Goal: Task Accomplishment & Management: Complete application form

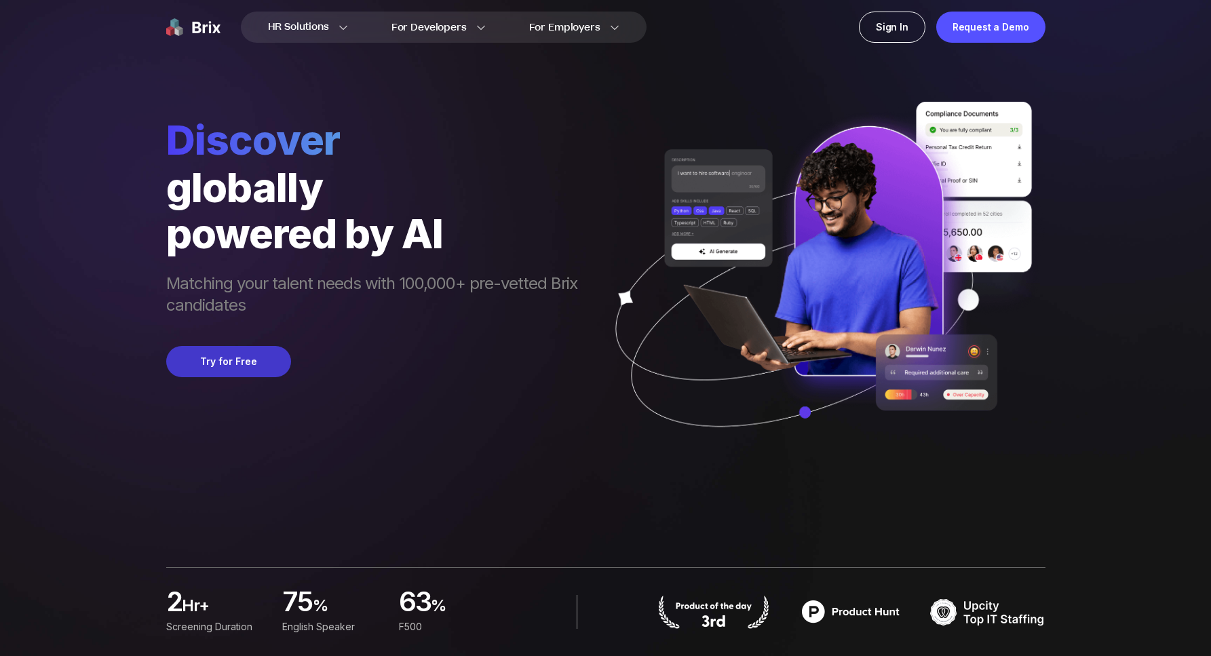
click at [248, 377] on button "Try for Free" at bounding box center [228, 361] width 125 height 31
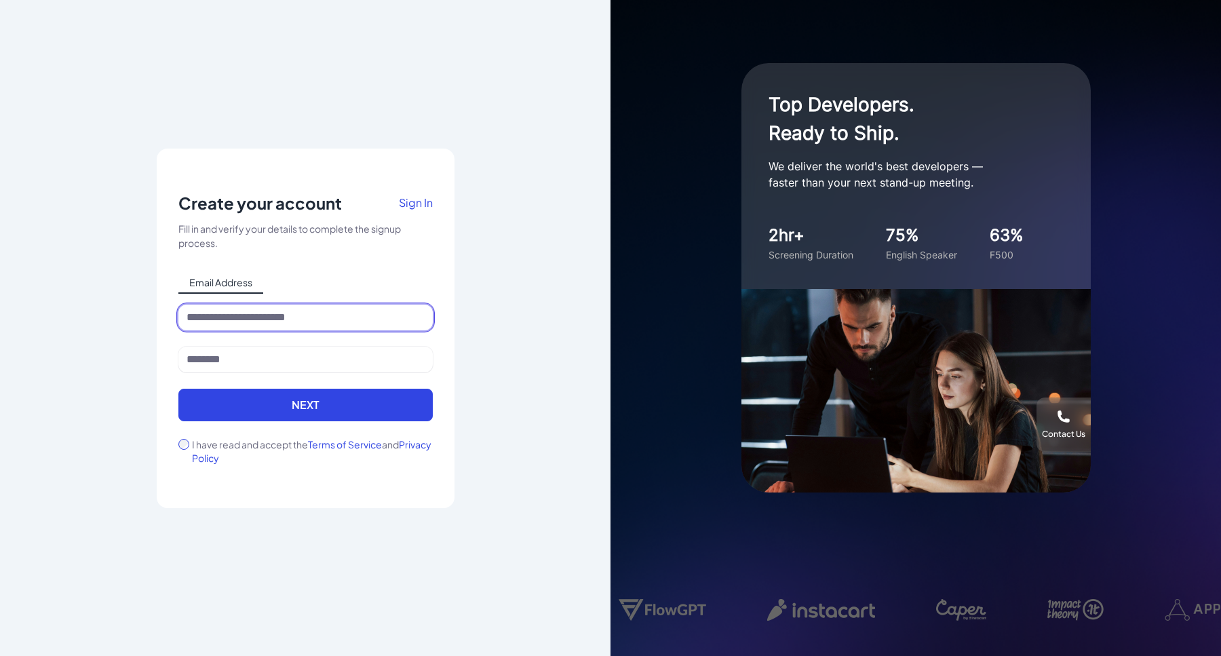
click at [245, 320] on input at bounding box center [305, 318] width 254 height 26
type input "**********"
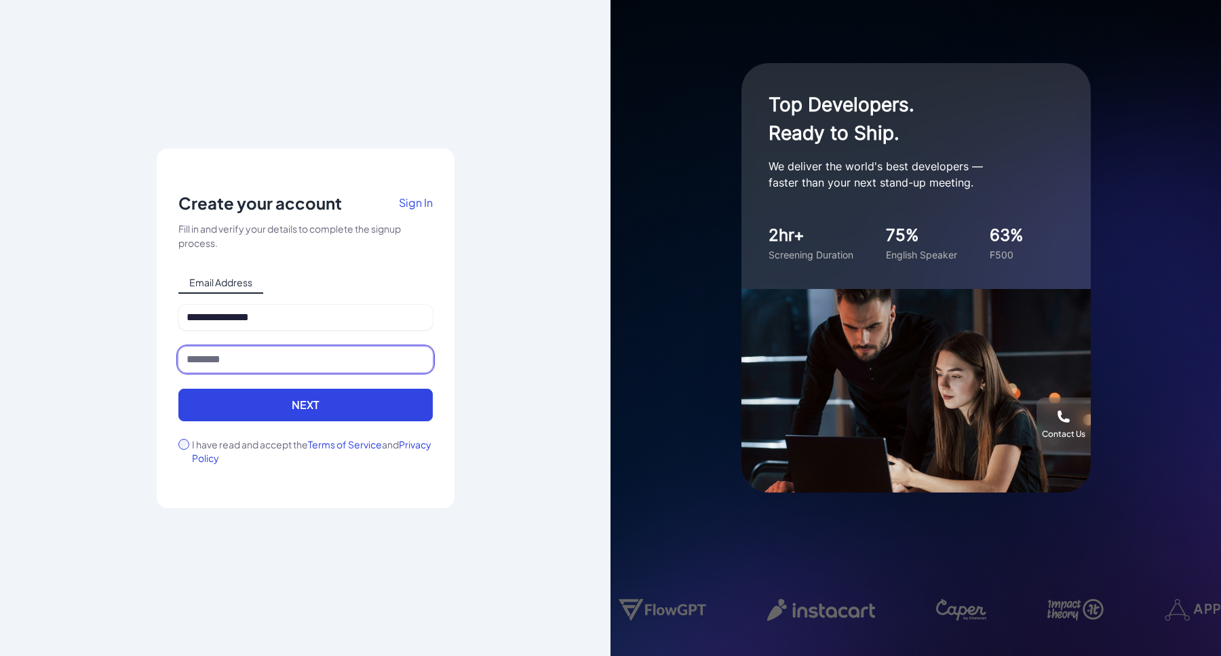
click at [284, 365] on input at bounding box center [305, 360] width 254 height 26
type input "*******"
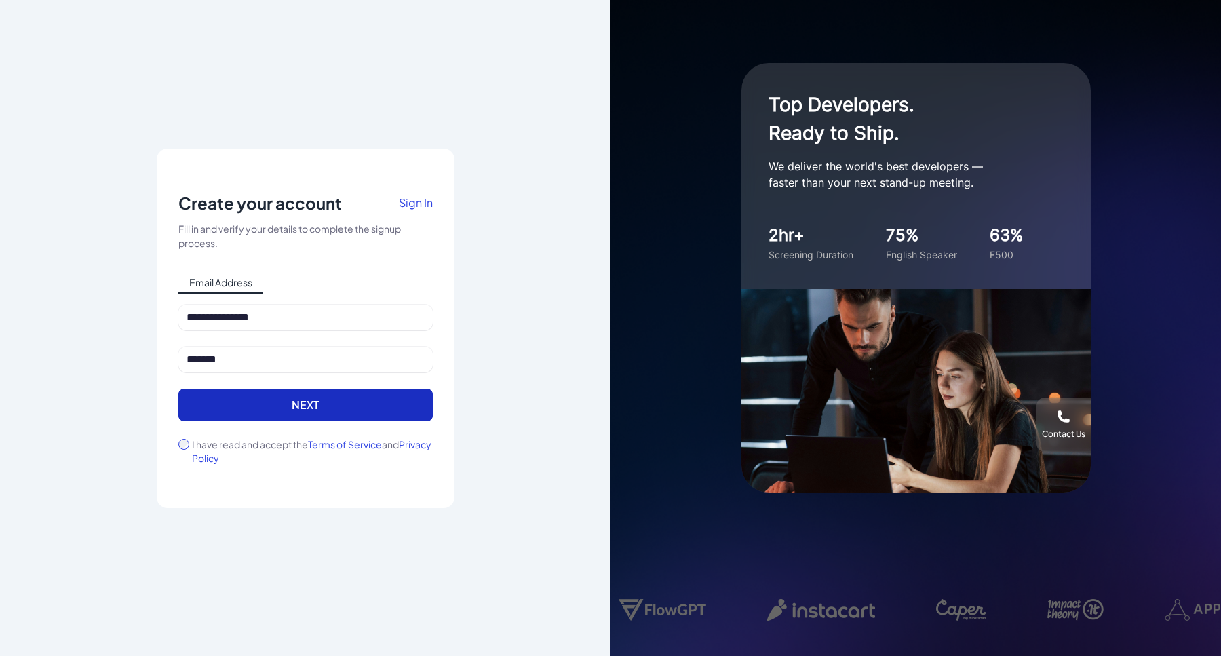
click at [282, 408] on button "Next" at bounding box center [305, 405] width 254 height 33
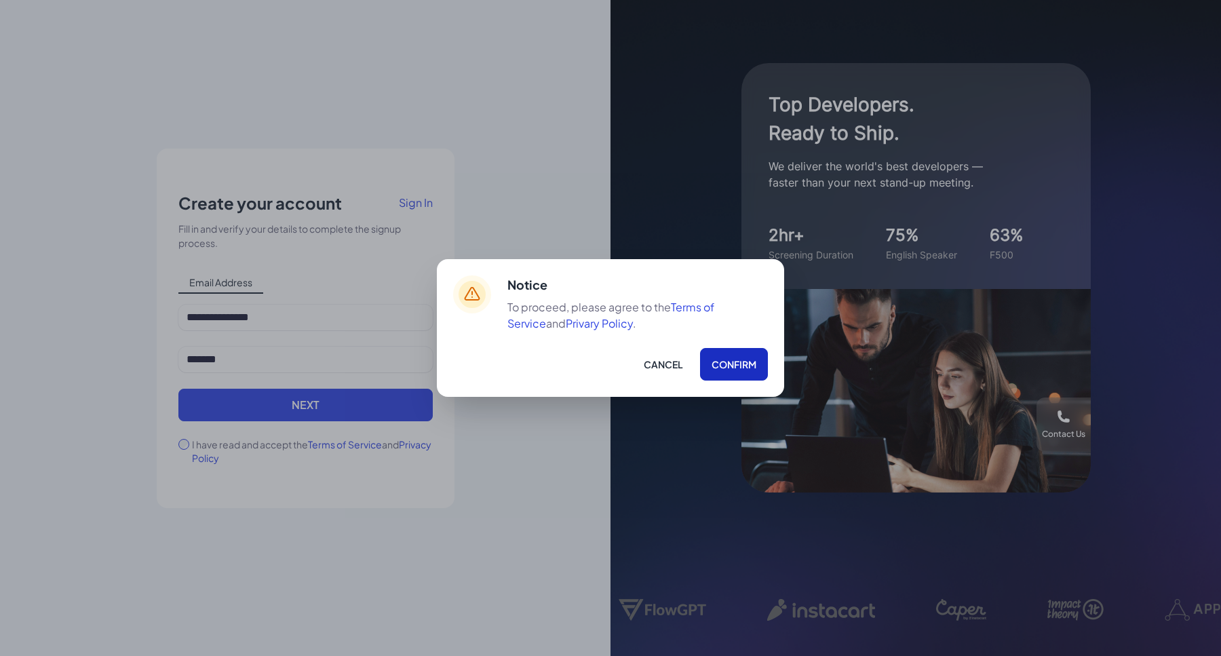
click at [728, 368] on button "Confirm" at bounding box center [734, 364] width 68 height 33
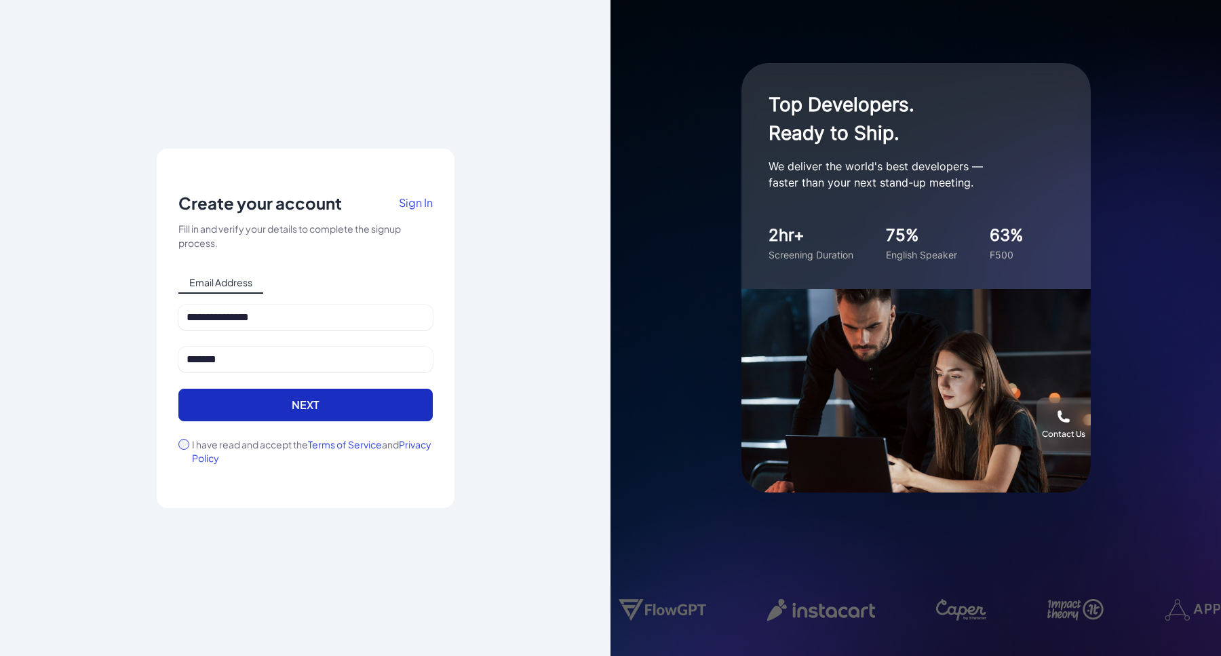
click at [304, 414] on button "Next" at bounding box center [305, 405] width 254 height 33
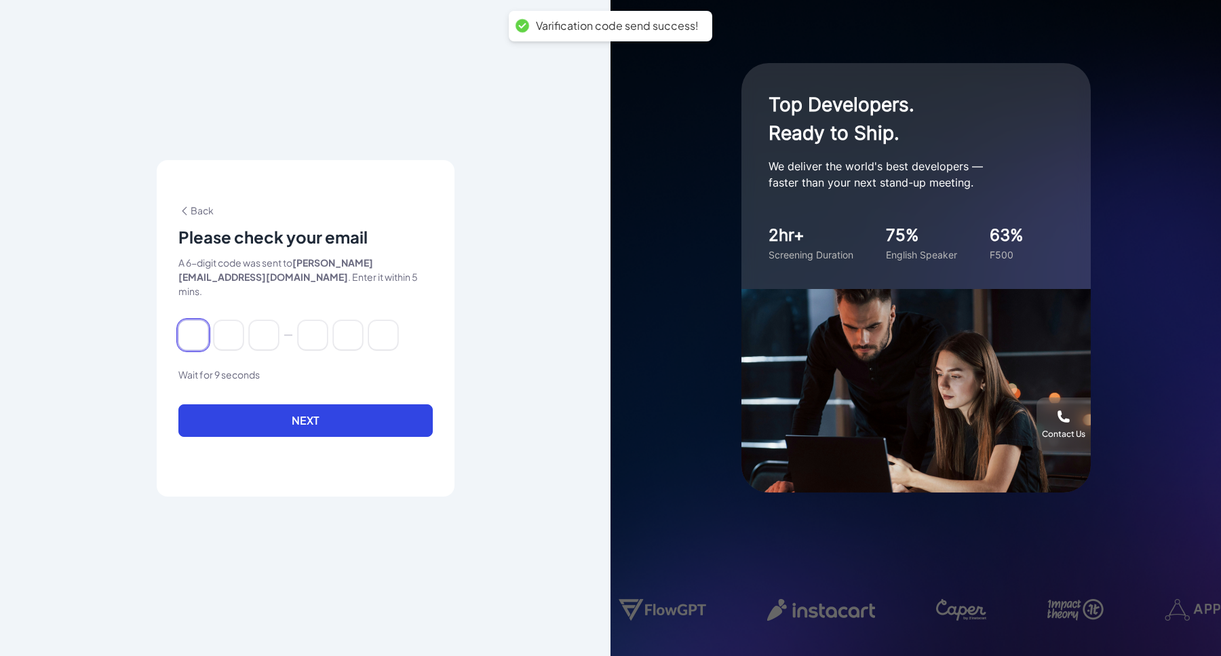
click at [196, 327] on input at bounding box center [193, 335] width 30 height 30
paste input "******"
type input "*"
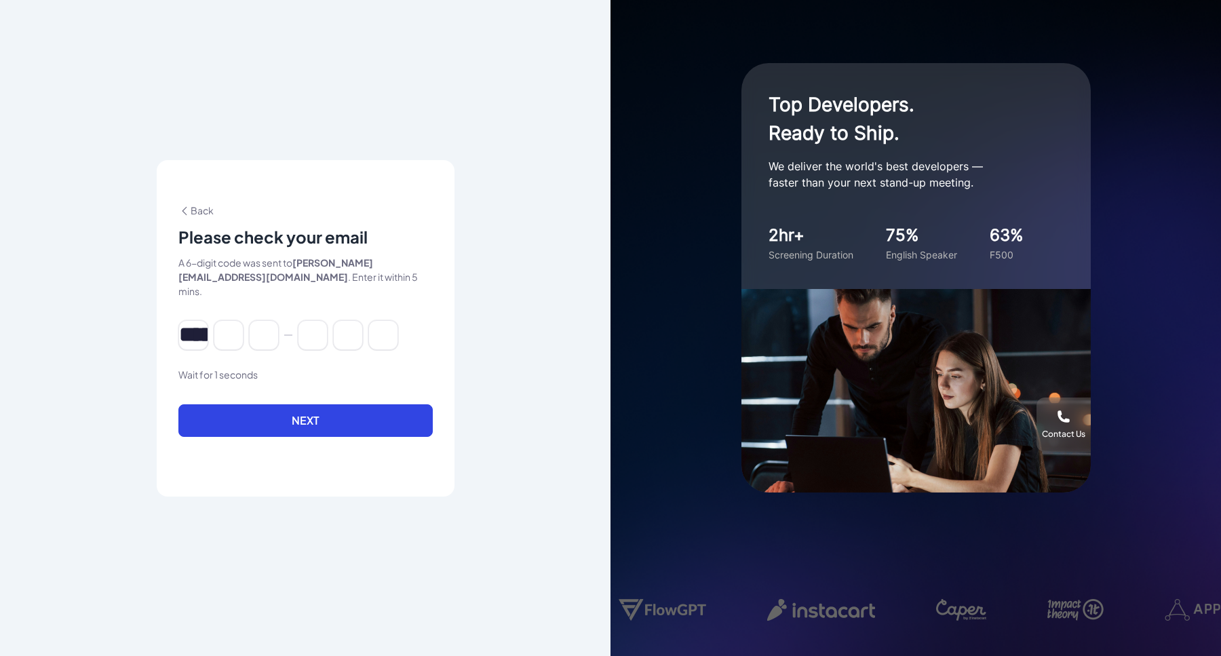
type input "*"
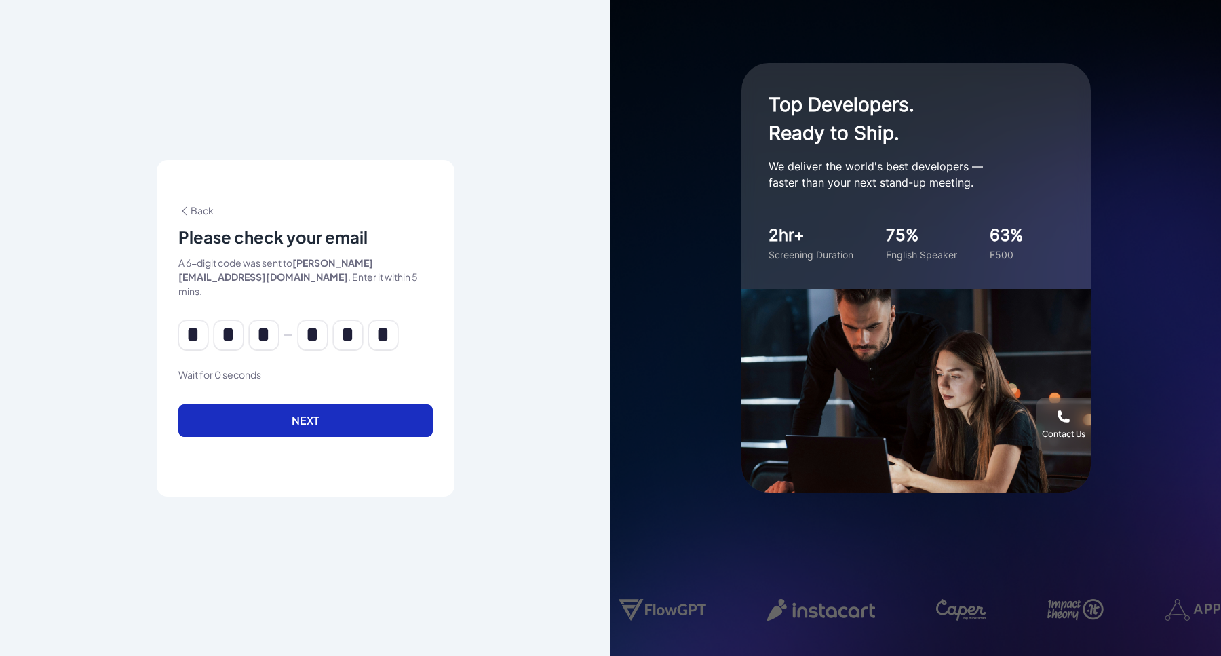
click at [265, 407] on button "Next" at bounding box center [305, 420] width 254 height 33
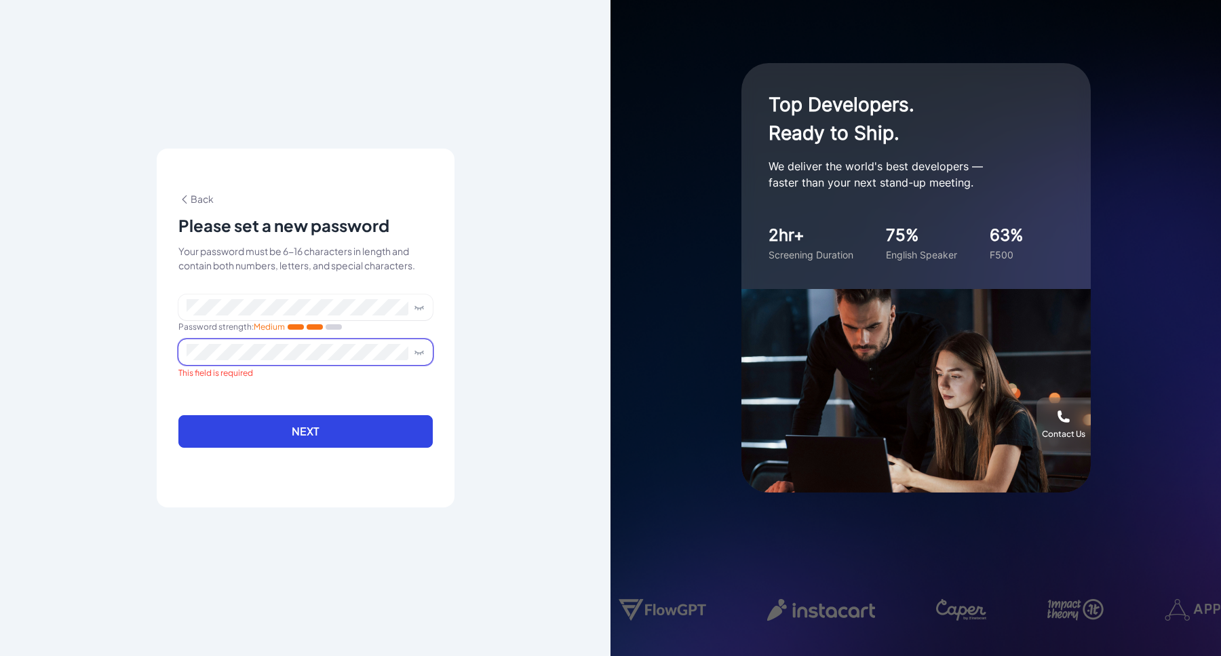
click at [421, 303] on icon at bounding box center [419, 307] width 11 height 11
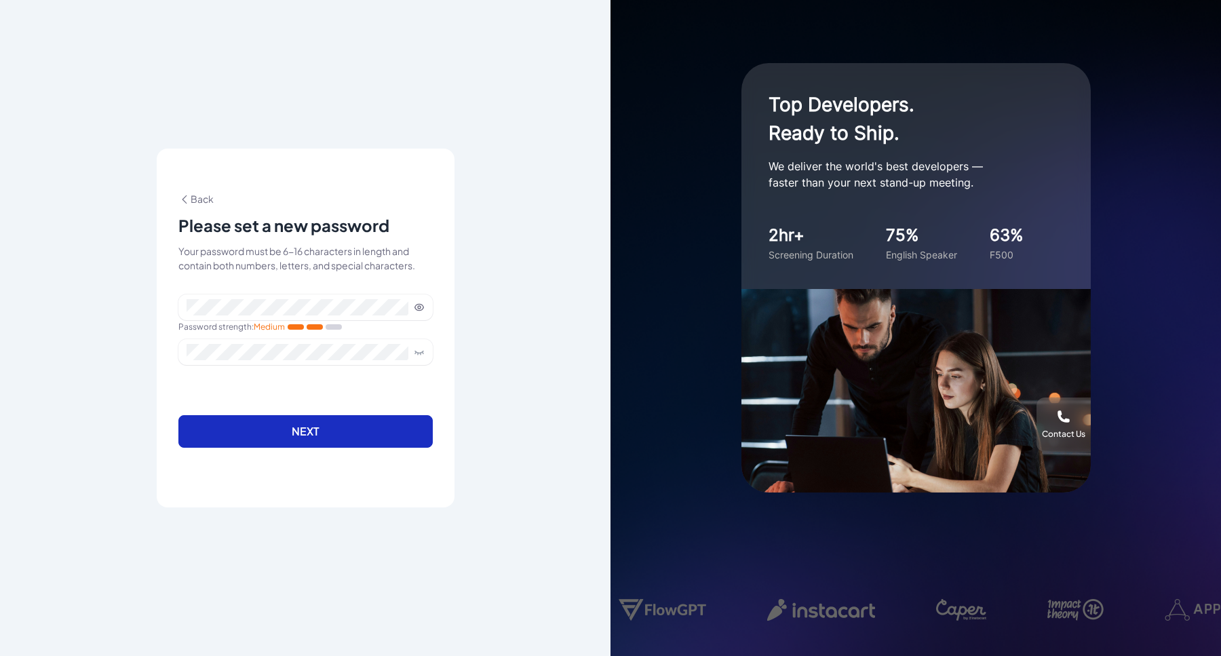
click at [368, 426] on button "Next" at bounding box center [305, 431] width 254 height 33
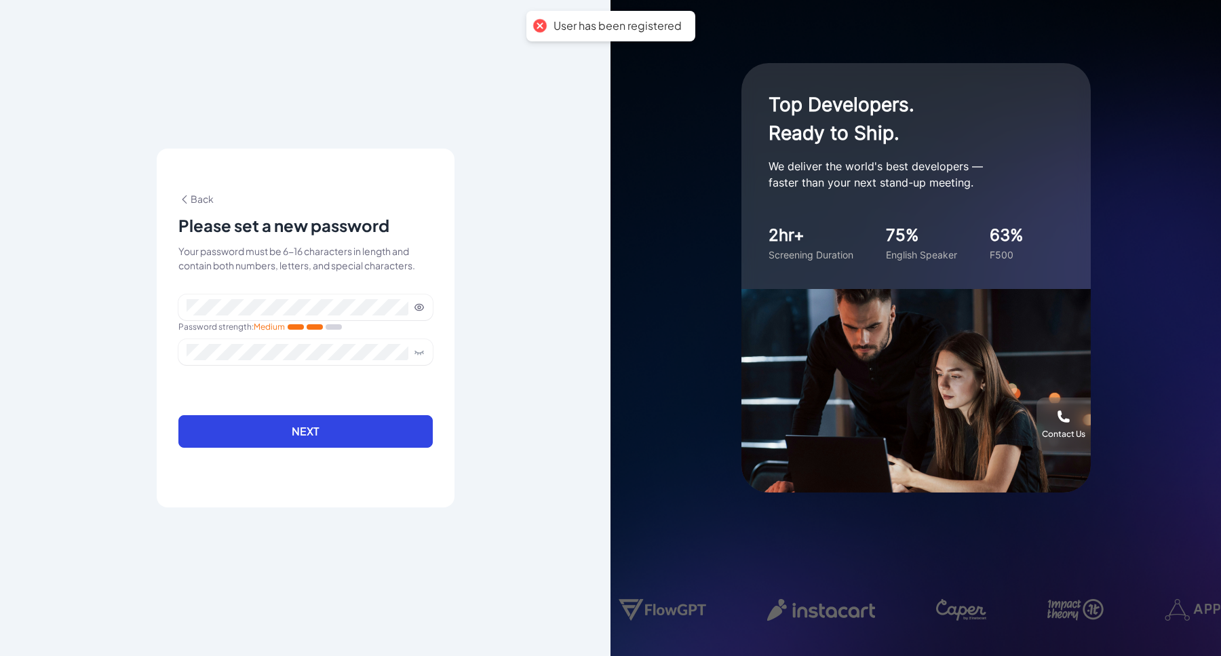
click at [200, 193] on span "Back" at bounding box center [195, 199] width 35 height 12
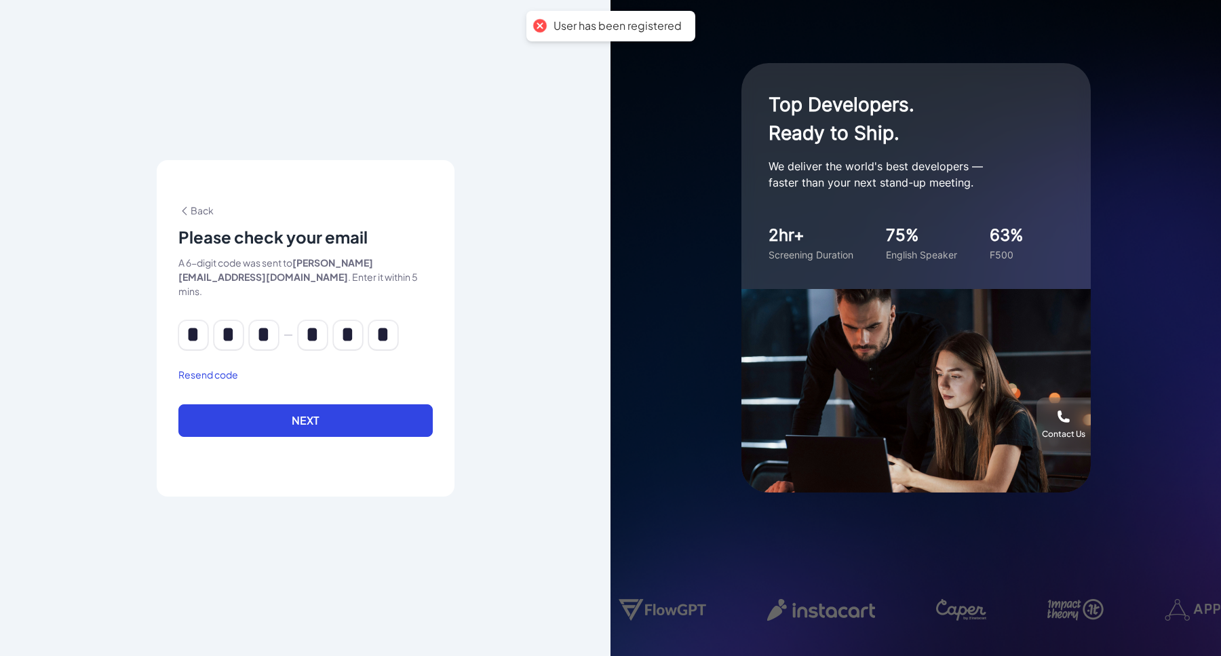
click at [185, 228] on div "Back Please check your email A 6-digit code was sent to [PERSON_NAME][EMAIL_ADD…" at bounding box center [305, 329] width 254 height 250
click at [187, 217] on icon at bounding box center [184, 211] width 12 height 12
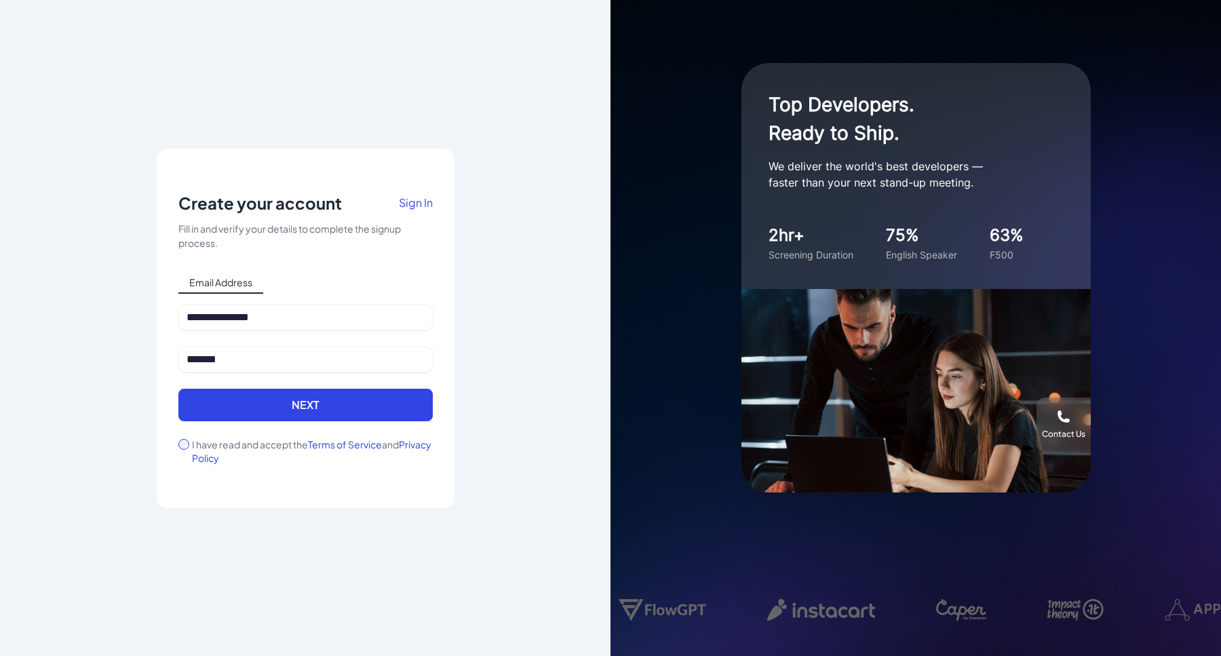
click at [424, 194] on link "Sign In" at bounding box center [416, 207] width 34 height 30
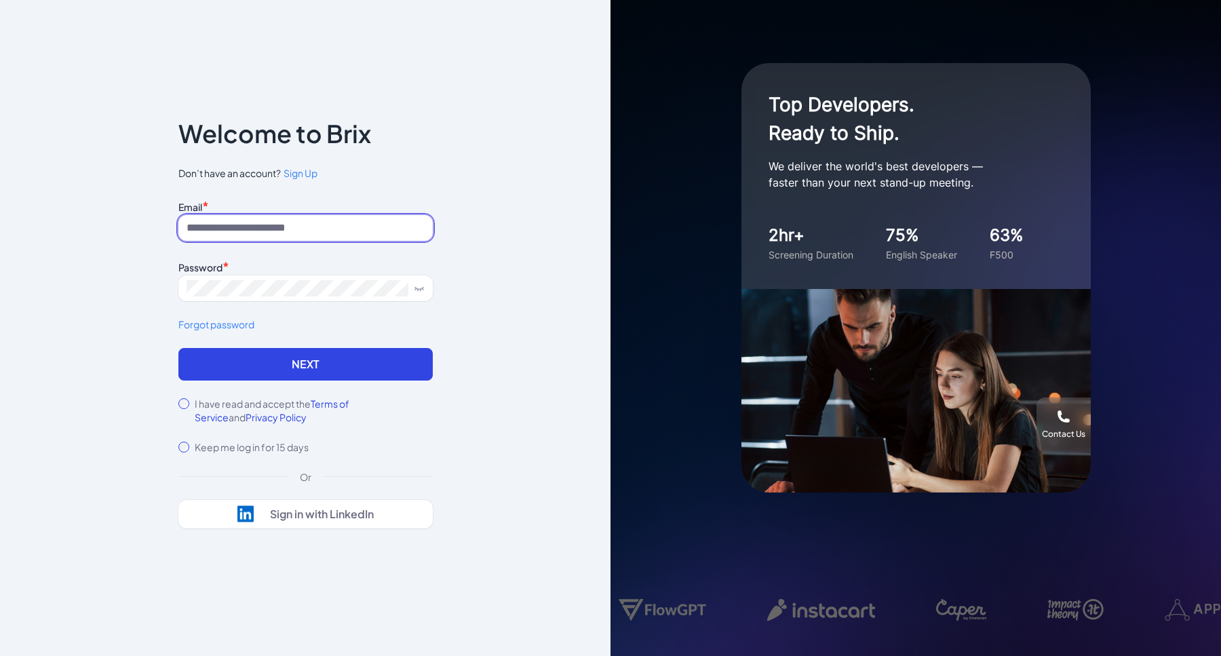
type input "*******"
click at [315, 244] on div "Email * ******* Password * Forgot password" at bounding box center [305, 272] width 254 height 151
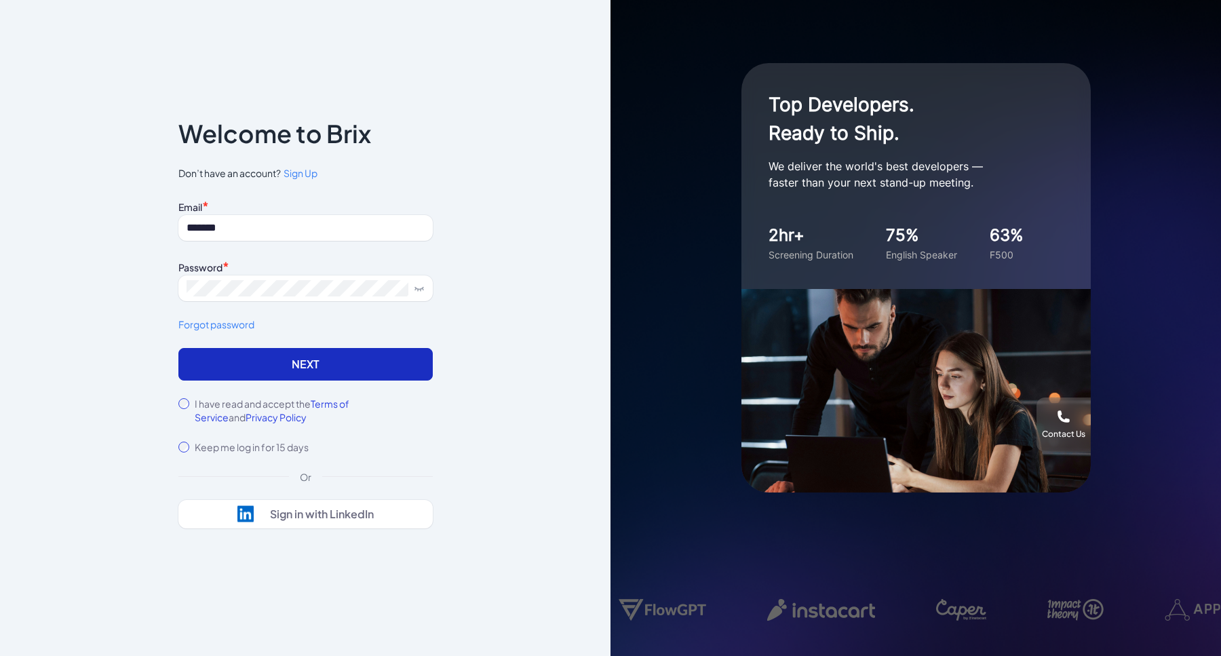
click at [333, 368] on button "Next" at bounding box center [305, 364] width 254 height 33
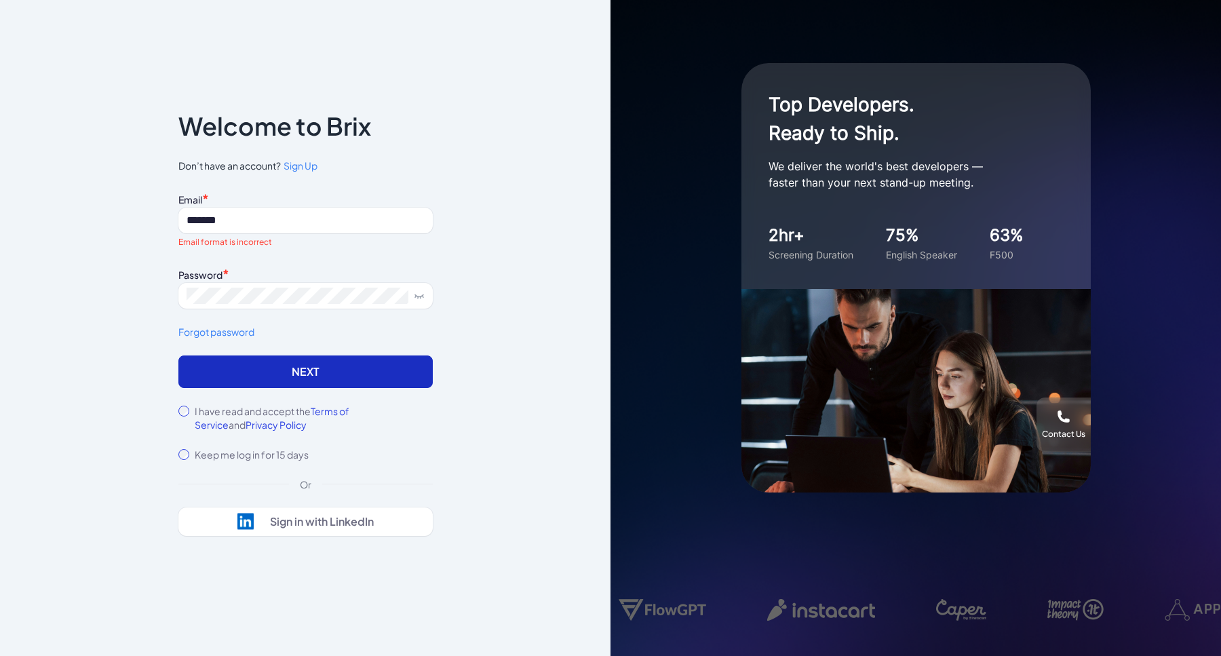
click at [317, 381] on button "Next" at bounding box center [305, 371] width 254 height 33
click at [311, 374] on button "Next" at bounding box center [305, 371] width 254 height 33
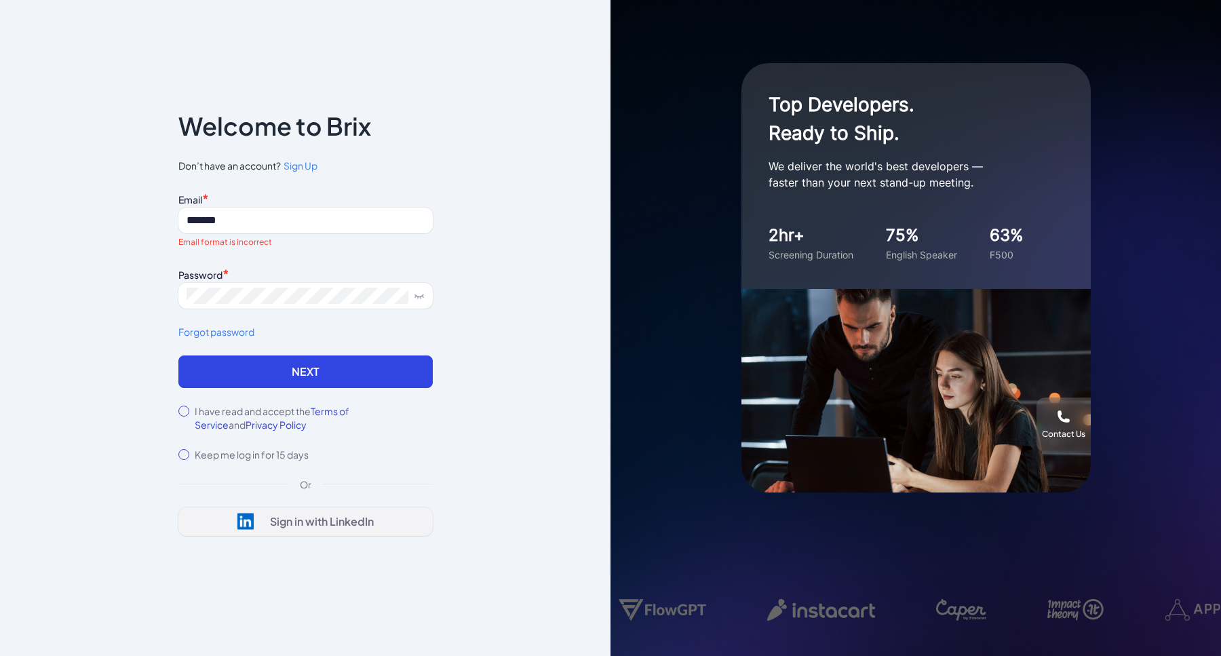
click at [268, 522] on div "Sign in with LinkedIn" at bounding box center [305, 521] width 136 height 17
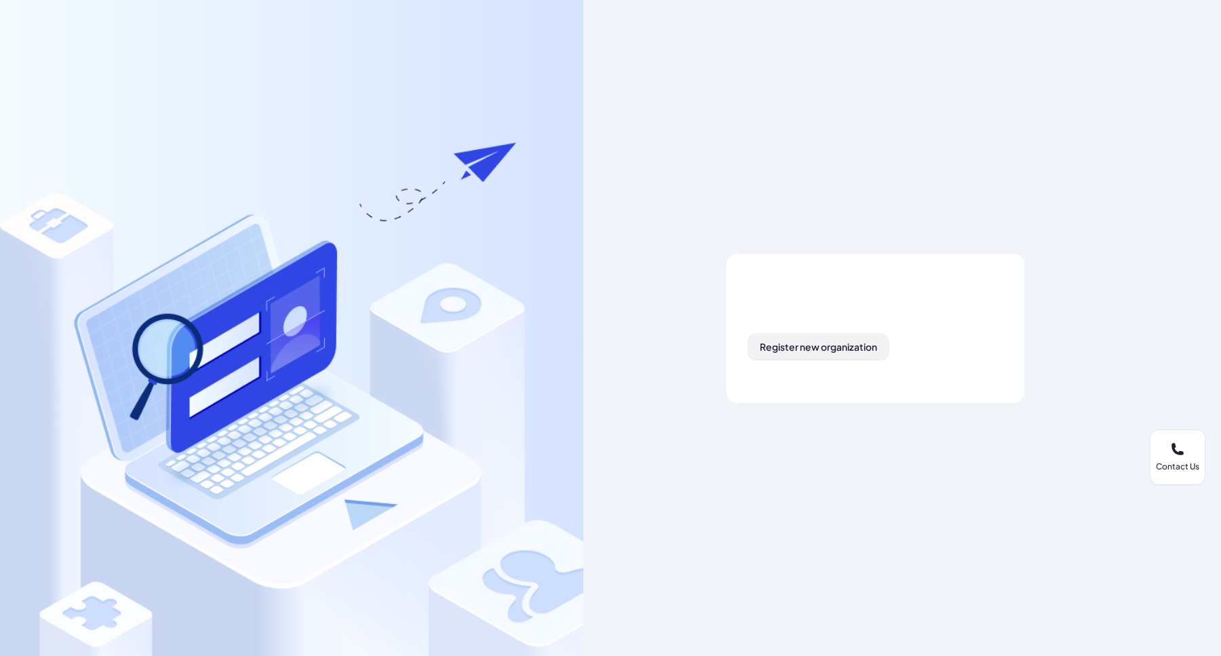
click at [788, 341] on span "Register new organization" at bounding box center [818, 347] width 117 height 12
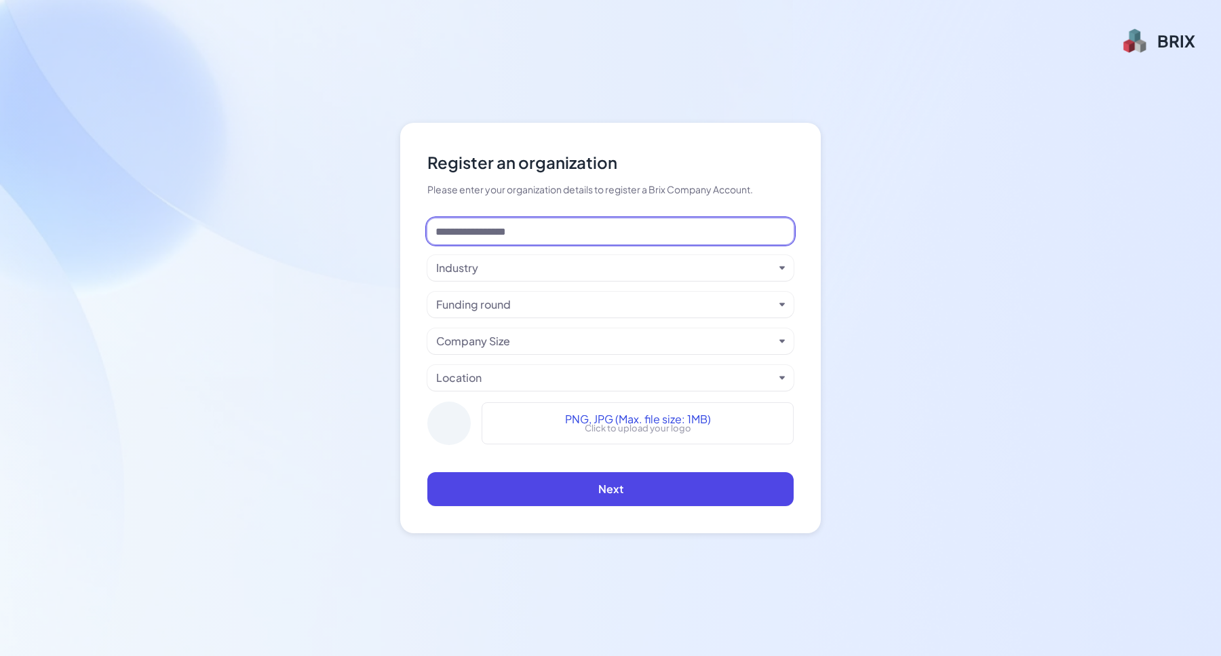
click at [571, 230] on input at bounding box center [610, 231] width 366 height 26
type input "****"
click at [569, 263] on div "Industry" at bounding box center [605, 268] width 338 height 16
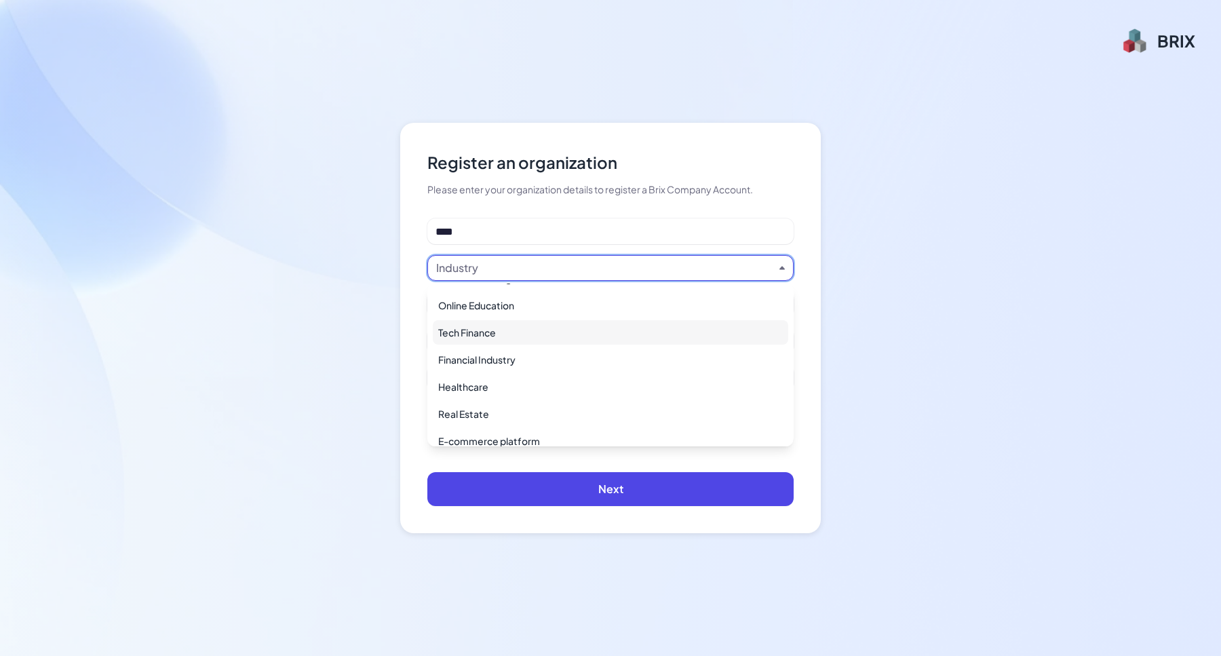
scroll to position [512, 0]
click at [509, 385] on div "Healthcare" at bounding box center [610, 386] width 355 height 24
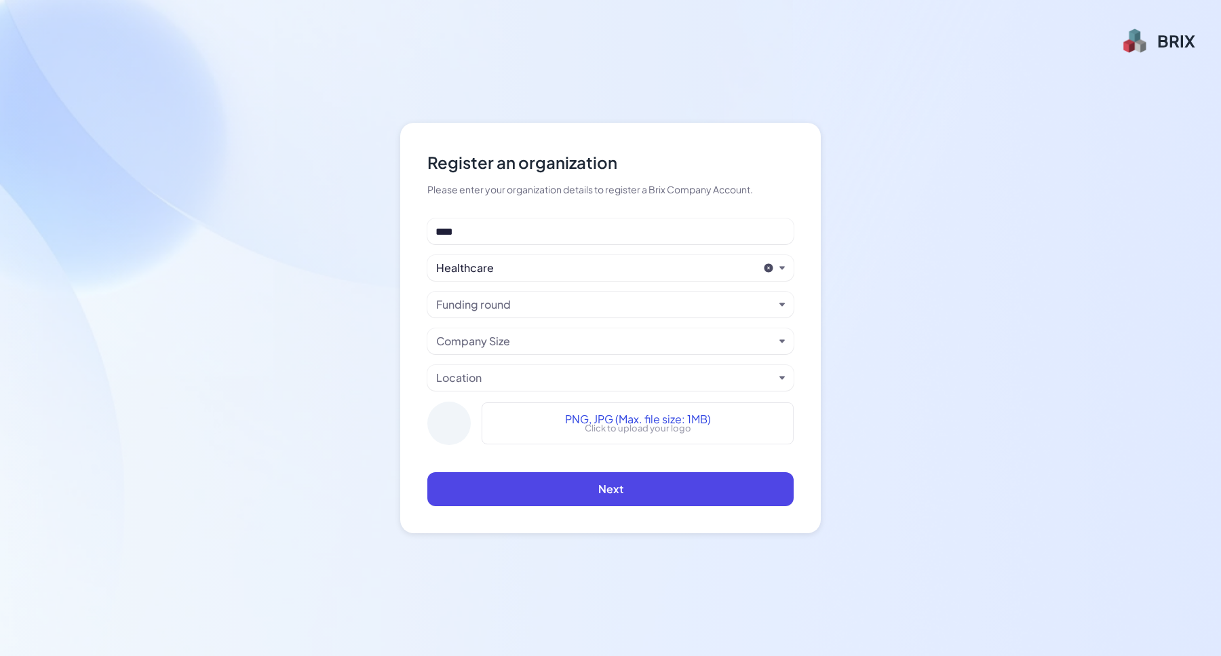
click at [496, 280] on div "Healthcare" at bounding box center [610, 268] width 366 height 26
click at [493, 271] on div "Healthcare" at bounding box center [597, 268] width 322 height 16
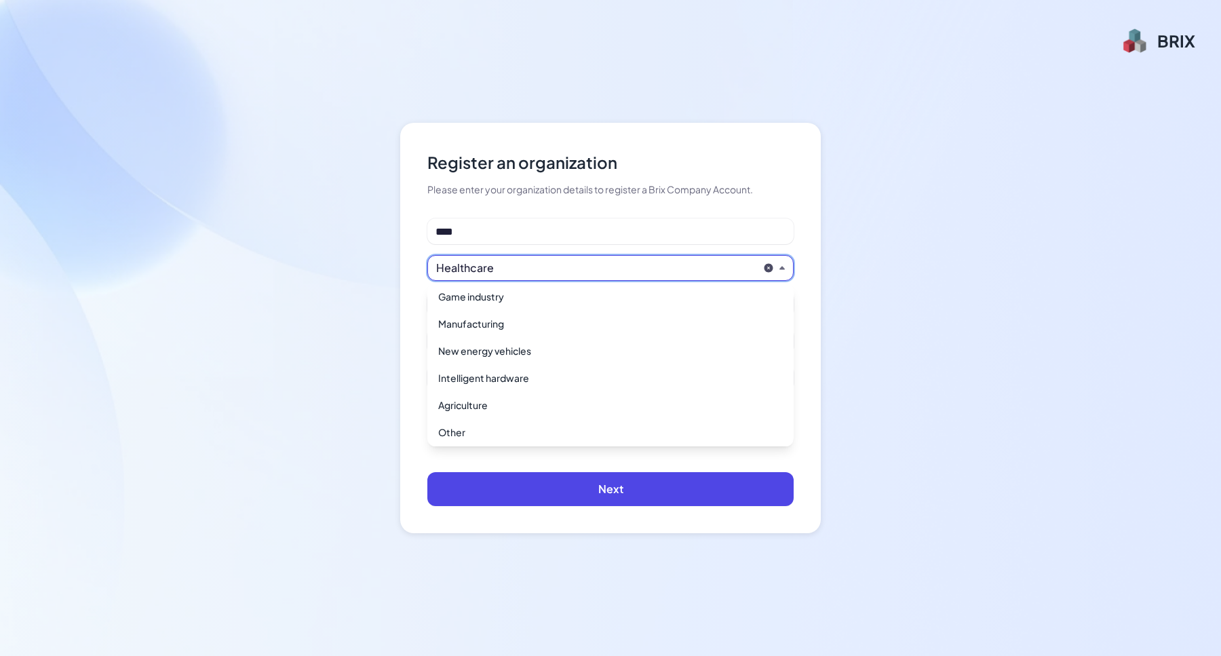
scroll to position [985, 0]
click at [813, 469] on div "Register an organization Please enter your organization details to register a B…" at bounding box center [610, 328] width 421 height 410
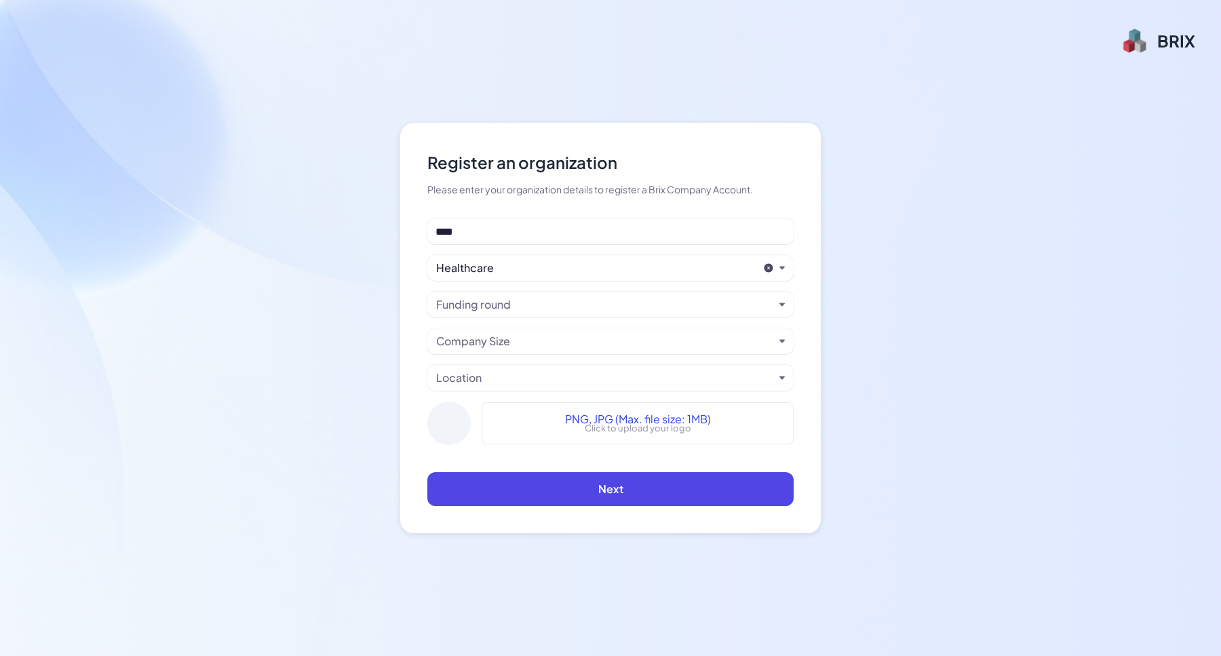
click at [490, 306] on div "Funding round" at bounding box center [473, 304] width 75 height 16
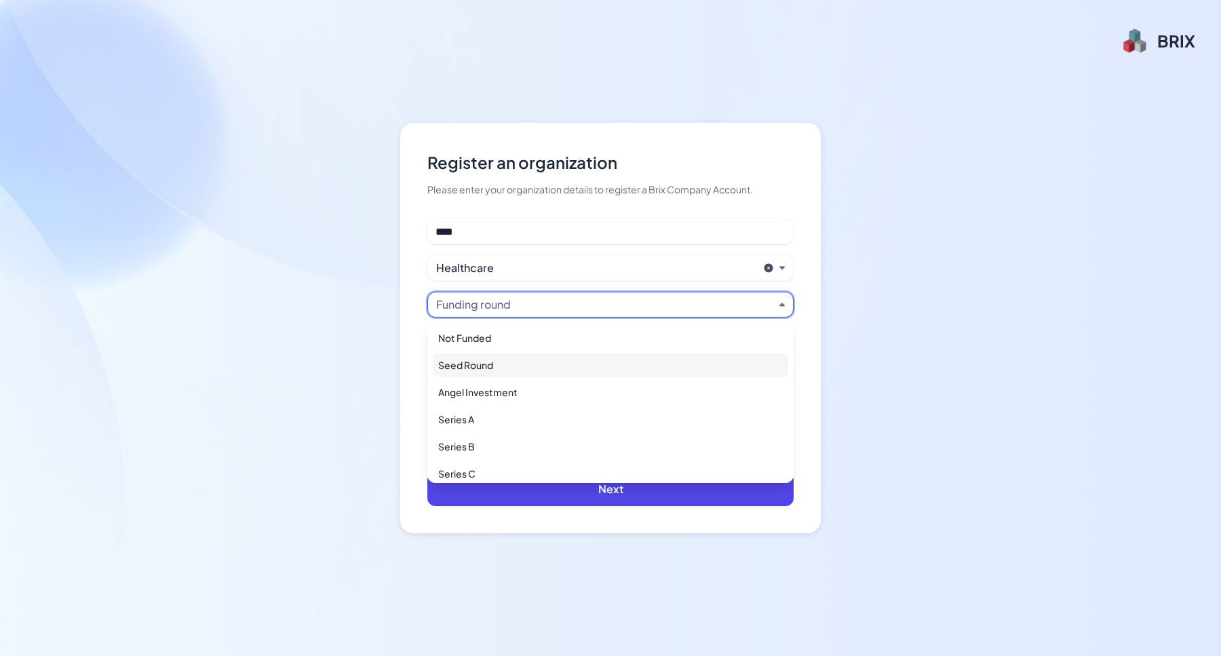
click at [464, 360] on div "Seed Round" at bounding box center [610, 365] width 355 height 24
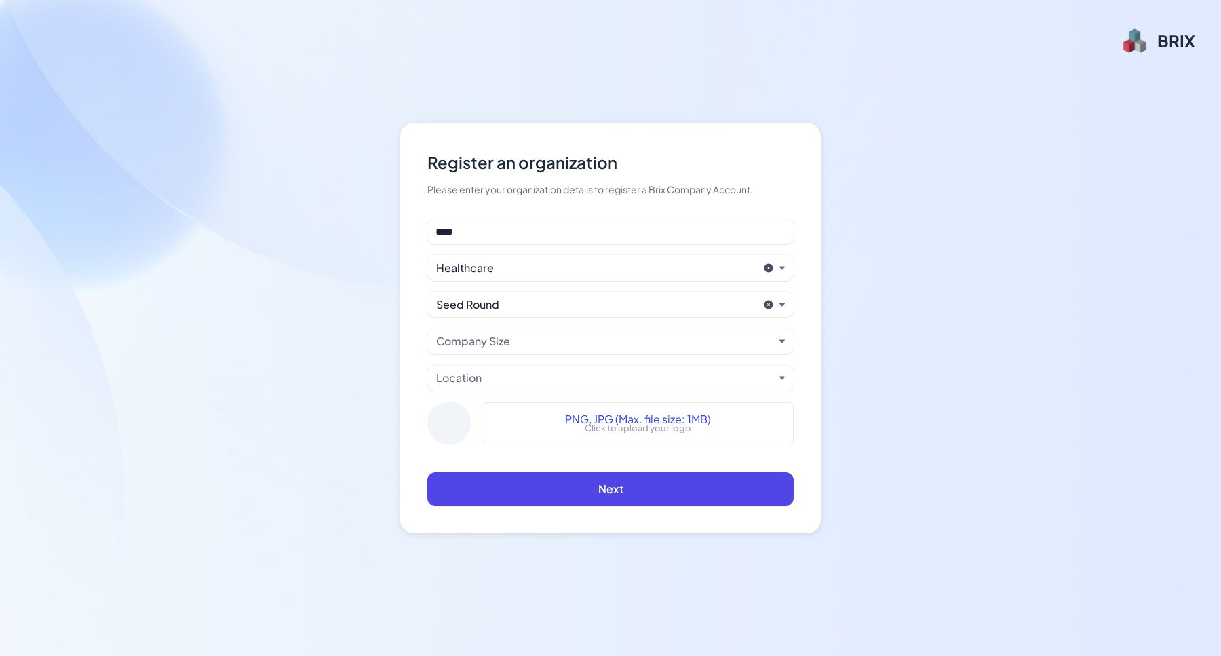
click at [462, 351] on div "Company Size" at bounding box center [610, 341] width 366 height 26
click at [460, 347] on div "Company Size" at bounding box center [473, 341] width 74 height 16
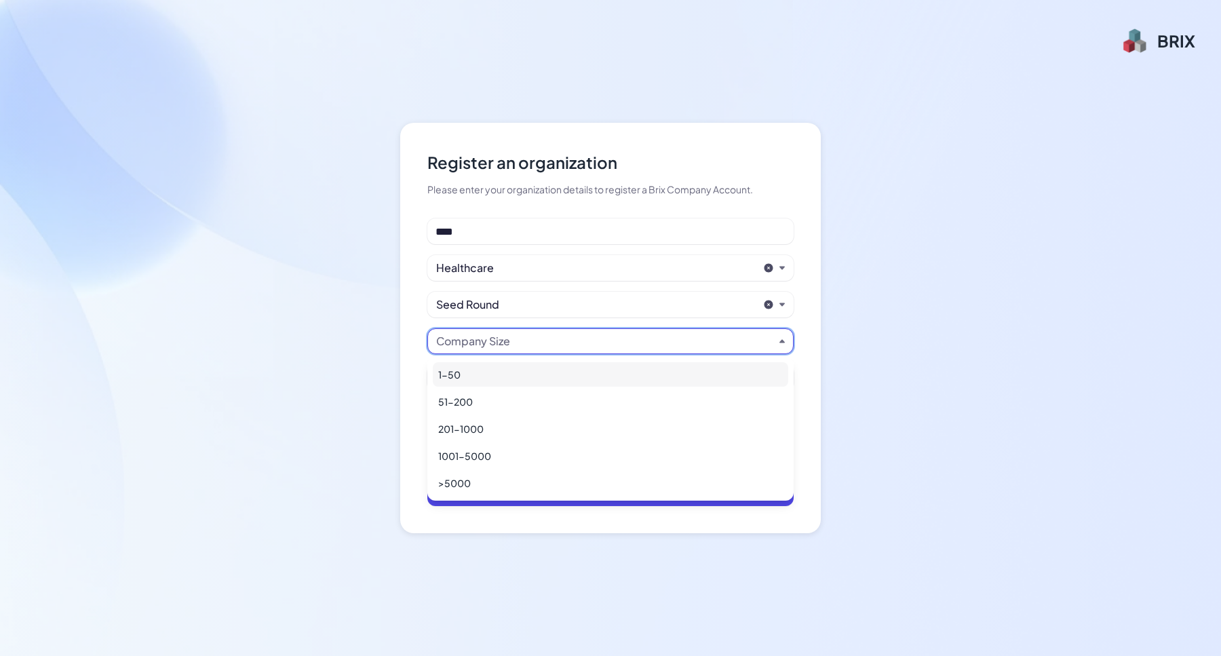
click at [456, 368] on div "1-50" at bounding box center [610, 374] width 355 height 24
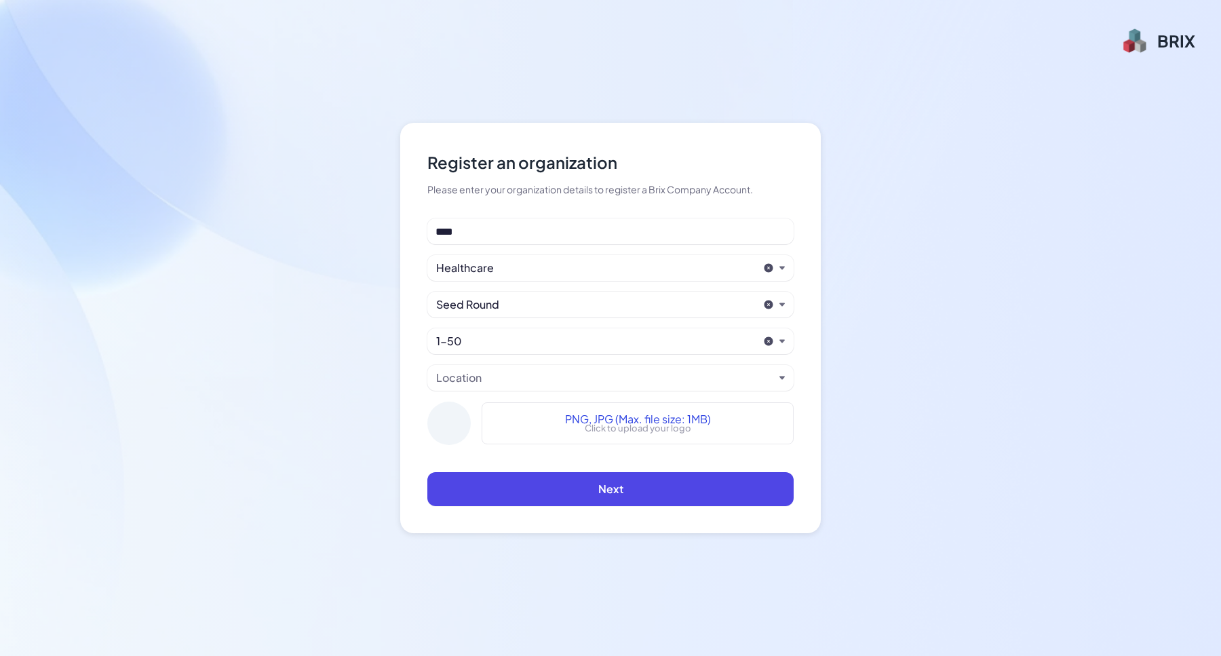
click at [469, 383] on div "Location" at bounding box center [458, 378] width 45 height 16
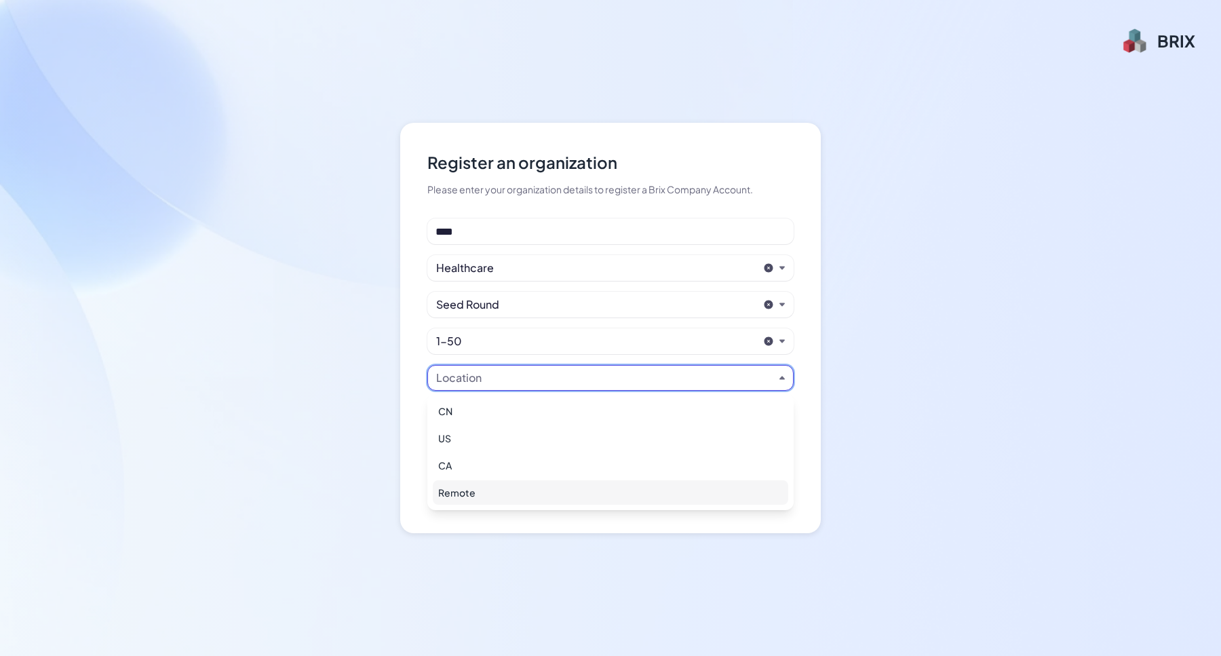
click at [460, 490] on div "Remote" at bounding box center [610, 492] width 355 height 24
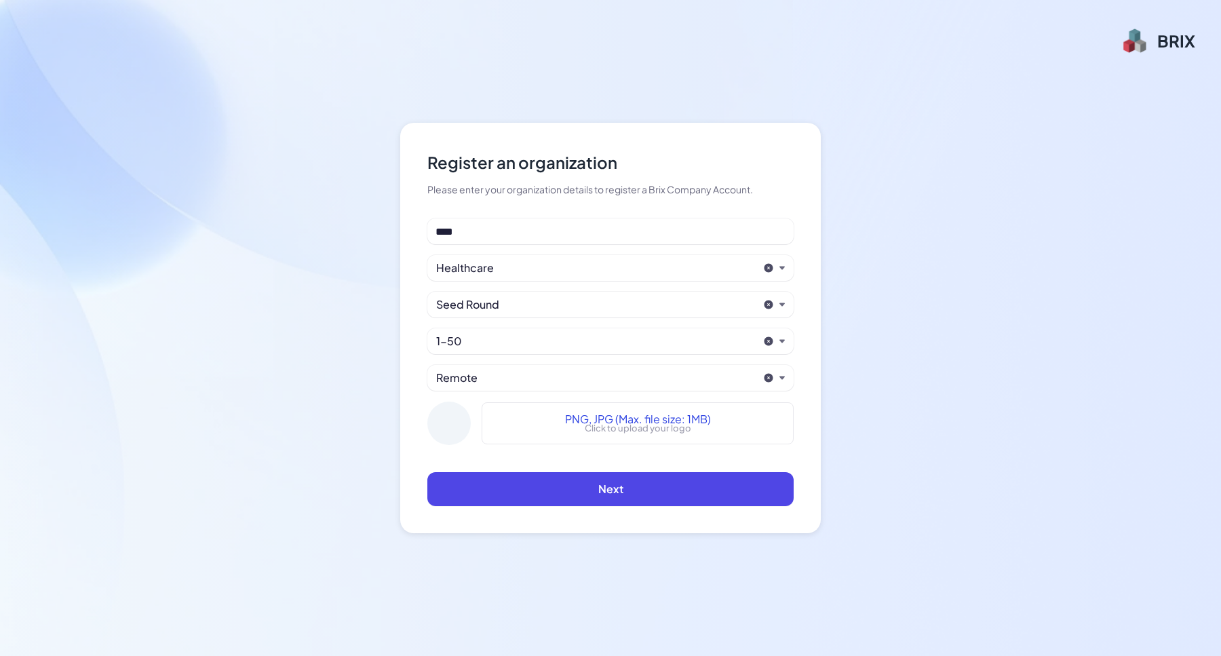
click at [581, 415] on span "PNG, JPG (Max. file size: 1MB)" at bounding box center [638, 419] width 146 height 16
click at [594, 413] on span "PNG, JPG (Max. file size: 1MB)" at bounding box center [638, 419] width 146 height 16
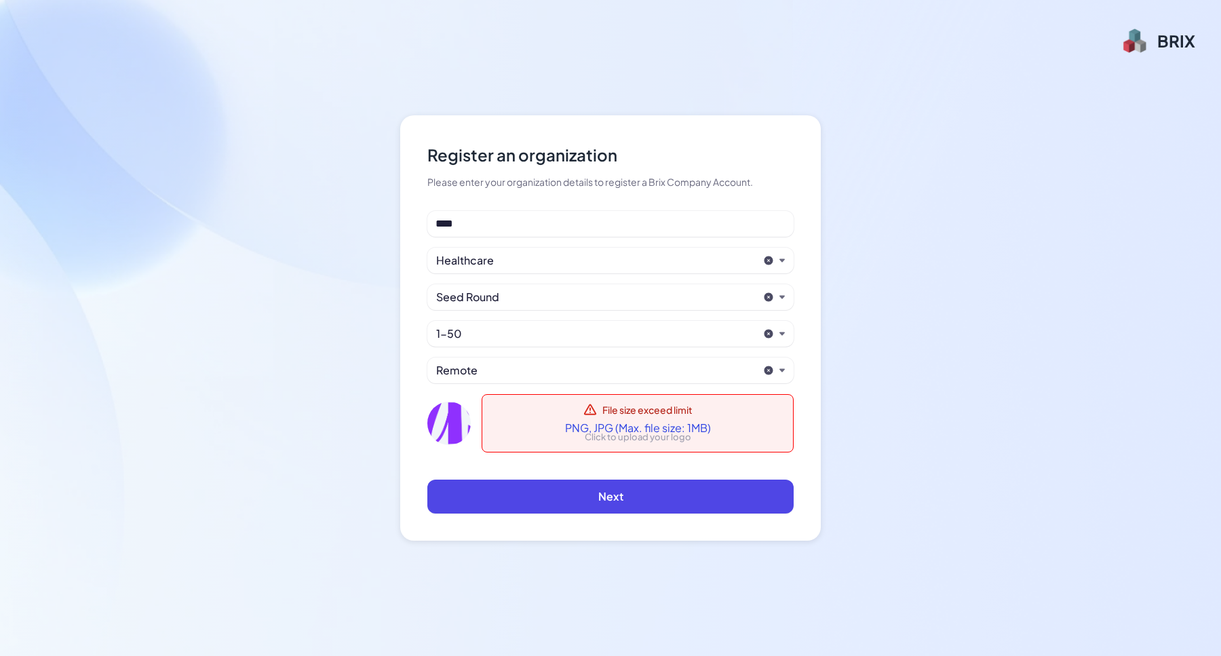
click at [594, 435] on p "Click to upload your logo" at bounding box center [638, 438] width 107 height 14
click at [616, 423] on span "PNG, JPG (Max. file size: 1MB)" at bounding box center [638, 428] width 146 height 16
click at [618, 432] on p "Click to upload your logo" at bounding box center [638, 438] width 107 height 14
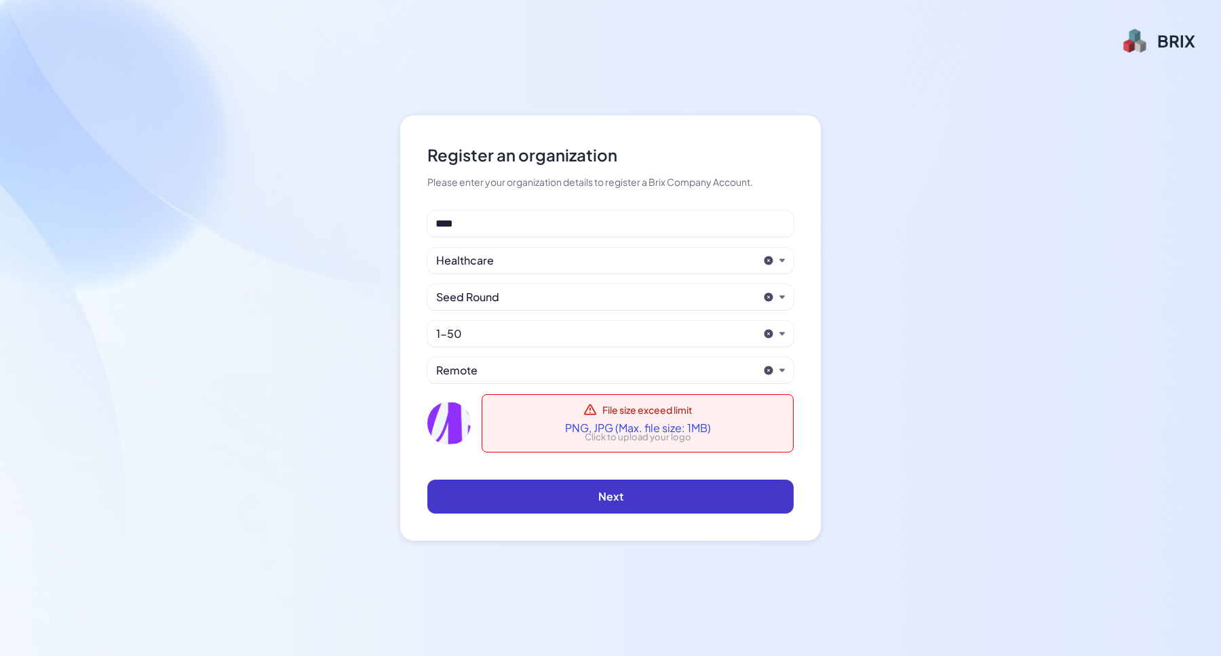
click at [577, 486] on button "Next" at bounding box center [610, 497] width 366 height 34
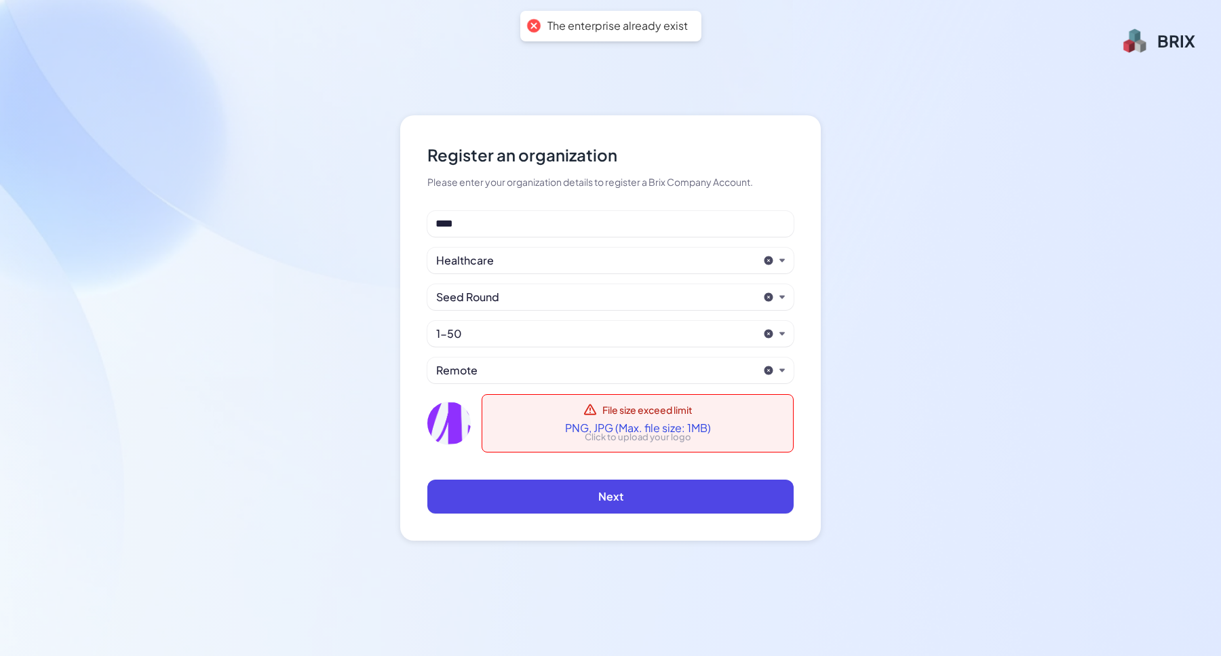
click at [663, 435] on p "Click to upload your logo" at bounding box center [638, 438] width 107 height 14
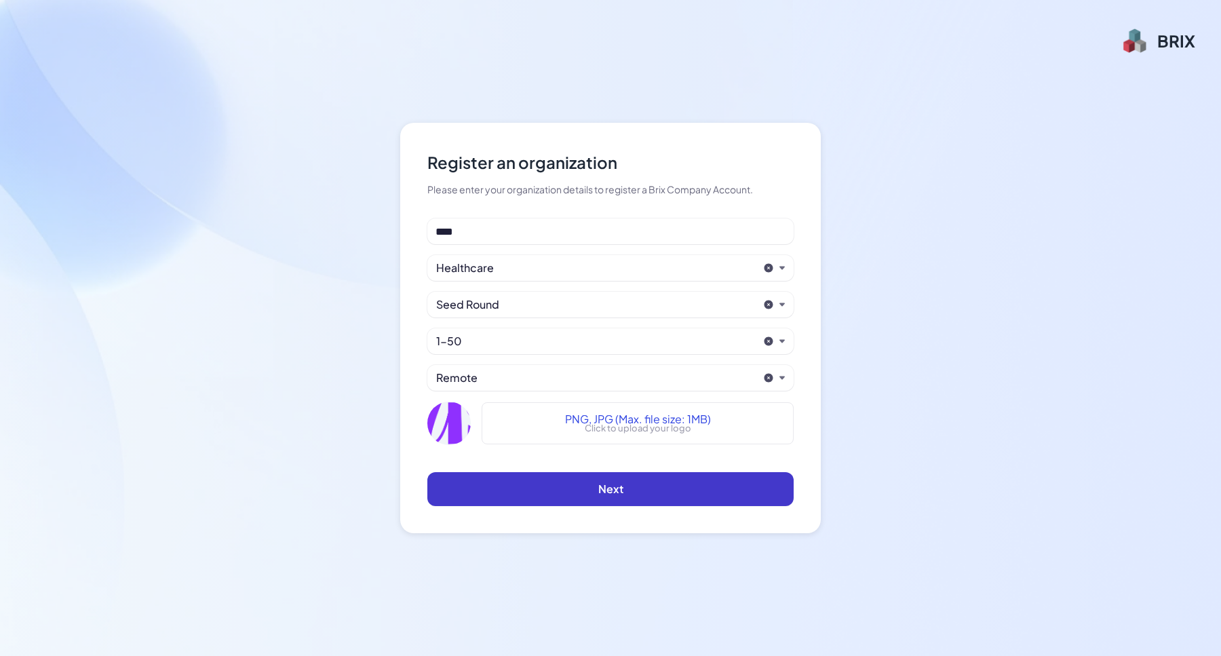
click at [634, 480] on button "Next" at bounding box center [610, 489] width 366 height 34
click at [615, 495] on span "Next" at bounding box center [610, 489] width 25 height 14
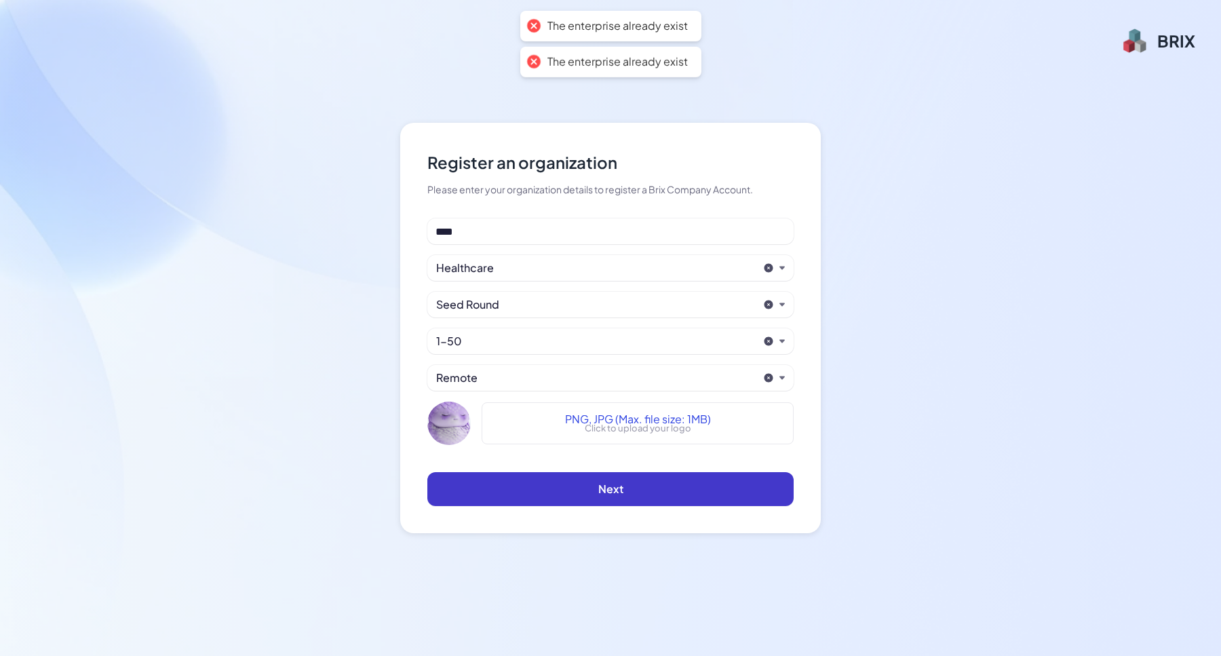
click at [615, 495] on span "Next" at bounding box center [610, 489] width 25 height 14
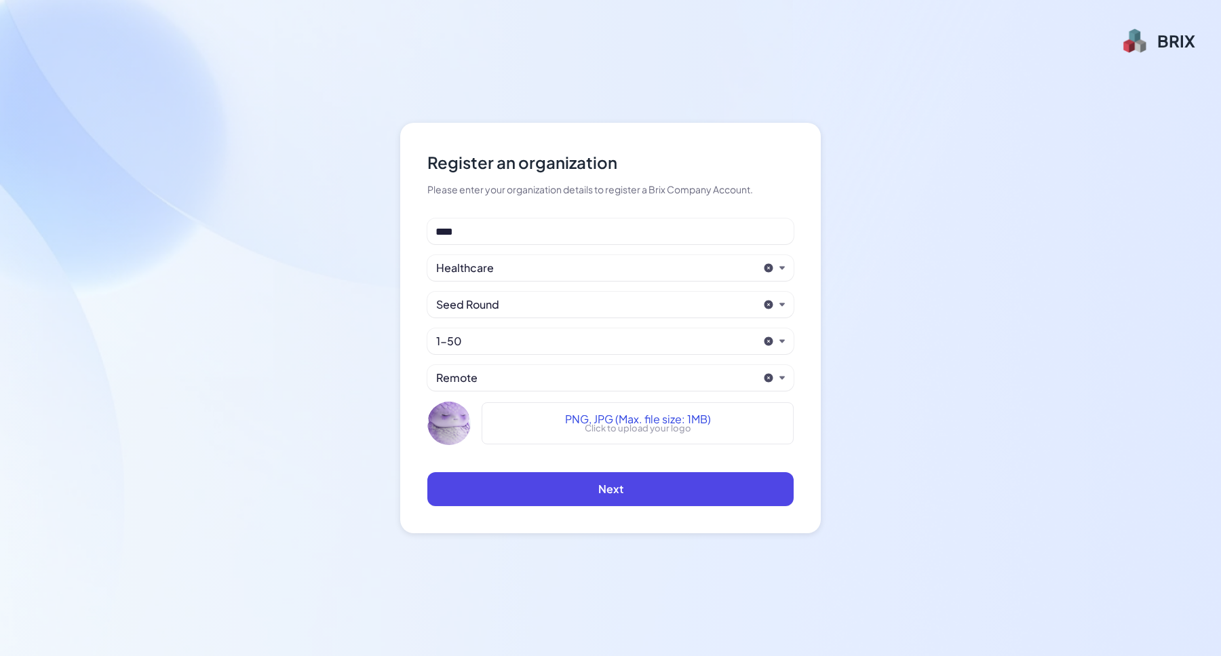
click at [1153, 33] on div "BRIX" at bounding box center [1157, 40] width 75 height 27
click at [1163, 48] on div "BRIX" at bounding box center [1176, 41] width 38 height 22
click at [1138, 45] on div at bounding box center [1134, 40] width 29 height 27
click at [488, 245] on div "**** Healthcare Seed Round 1-50 Remote PNG, JPG (Max. file size: 1MB) Click to …" at bounding box center [610, 336] width 366 height 237
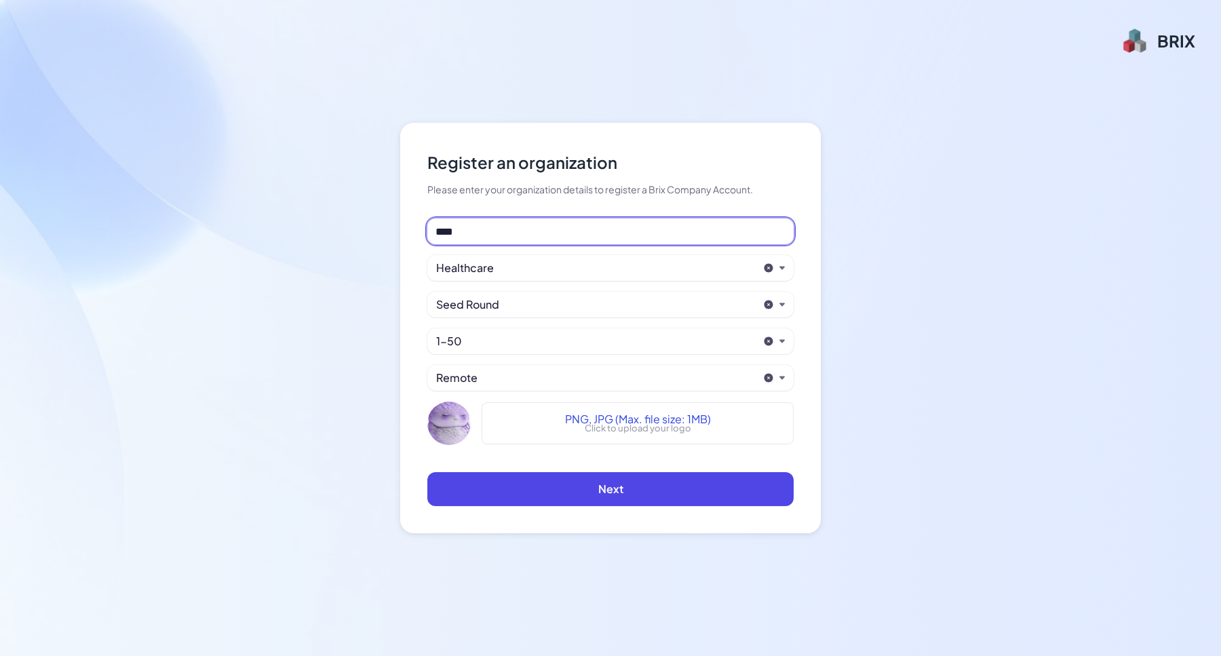
click at [483, 237] on input "****" at bounding box center [610, 231] width 366 height 26
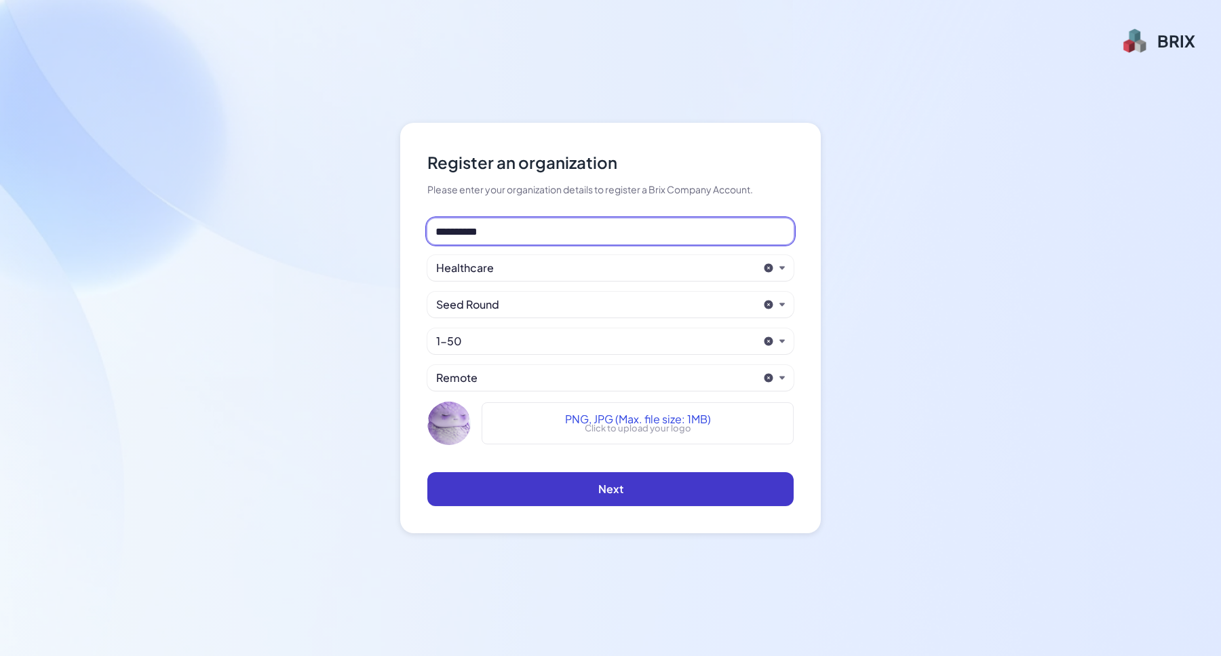
type input "**********"
click at [564, 486] on button "Next" at bounding box center [610, 489] width 366 height 34
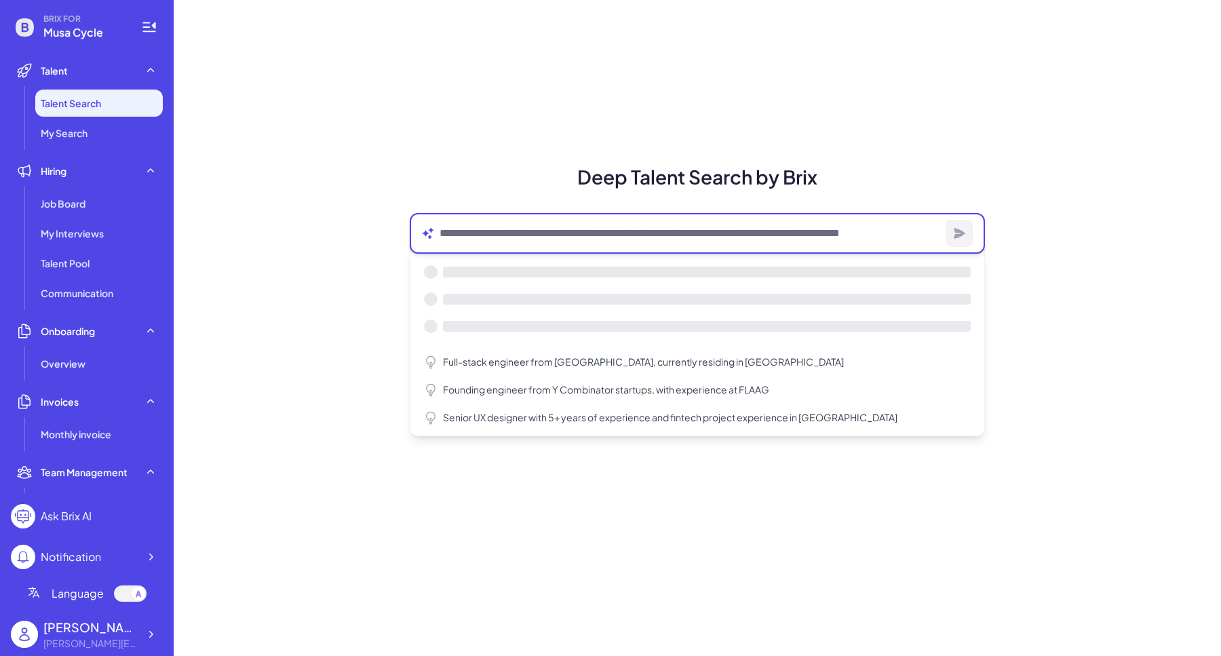
click at [491, 232] on textarea at bounding box center [690, 233] width 501 height 16
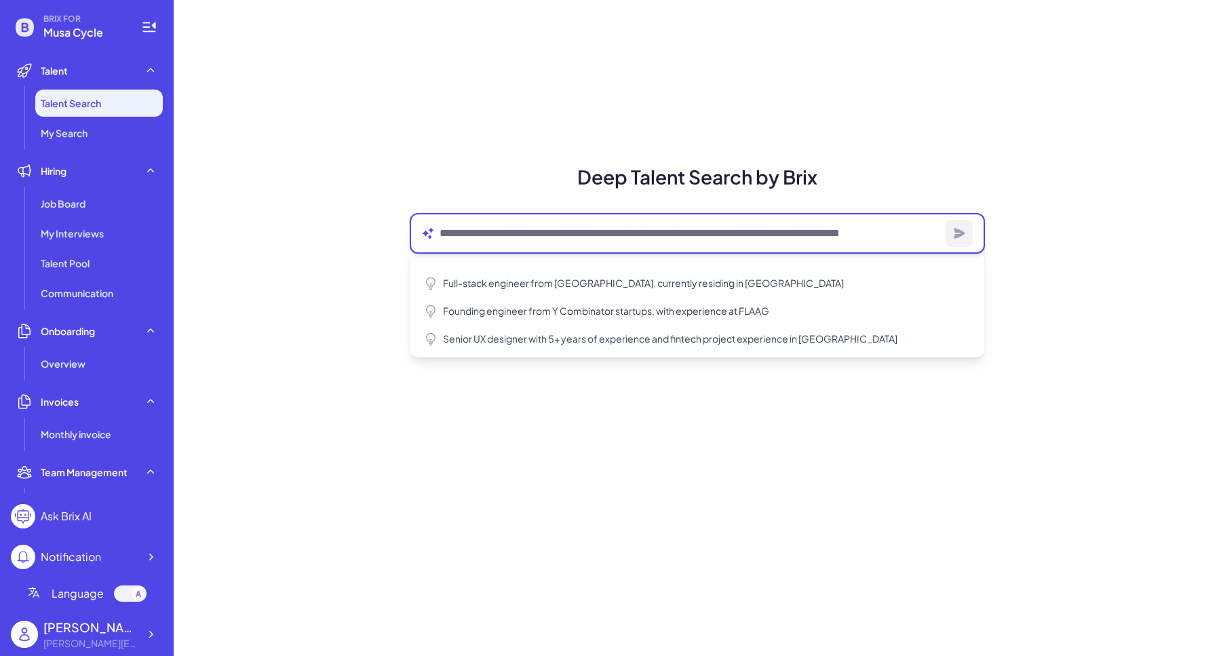
click at [491, 232] on textarea at bounding box center [690, 233] width 501 height 16
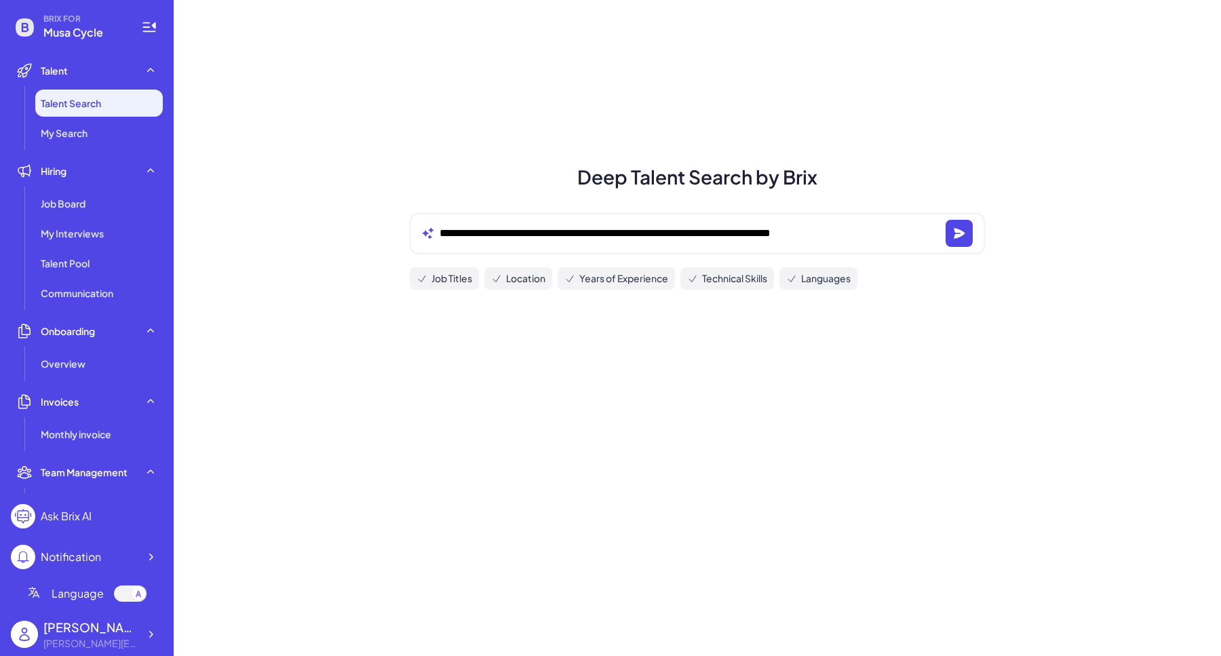
click at [835, 280] on span "Languages" at bounding box center [826, 278] width 50 height 14
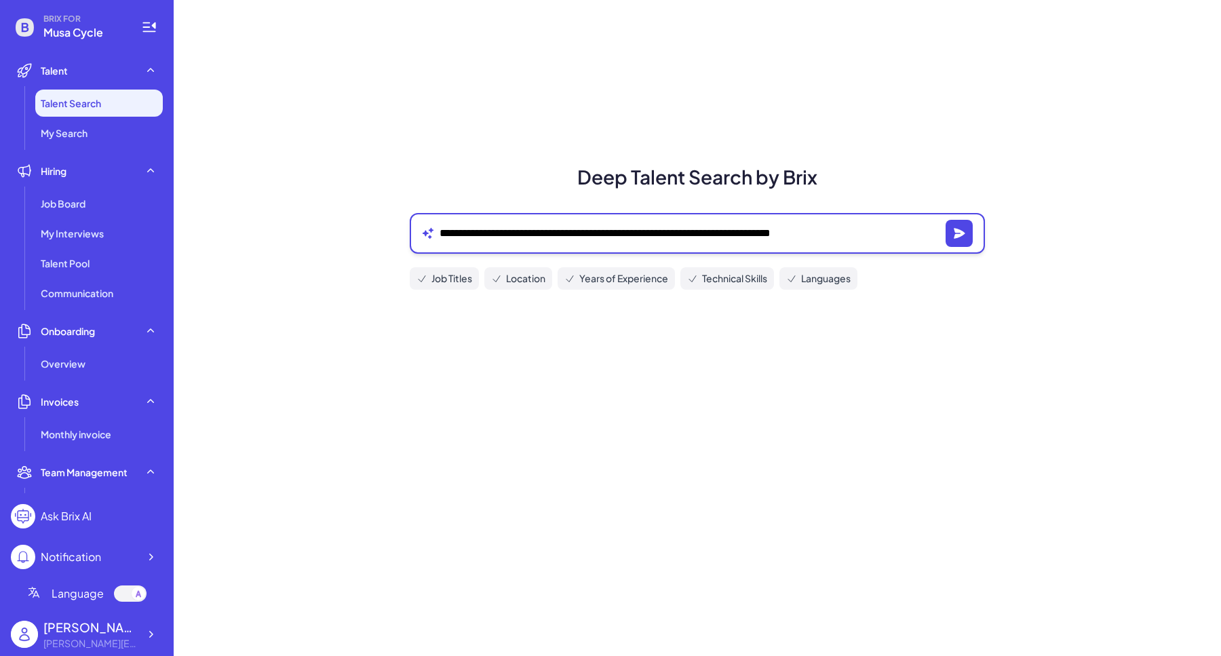
click at [872, 238] on textarea "**********" at bounding box center [690, 233] width 501 height 16
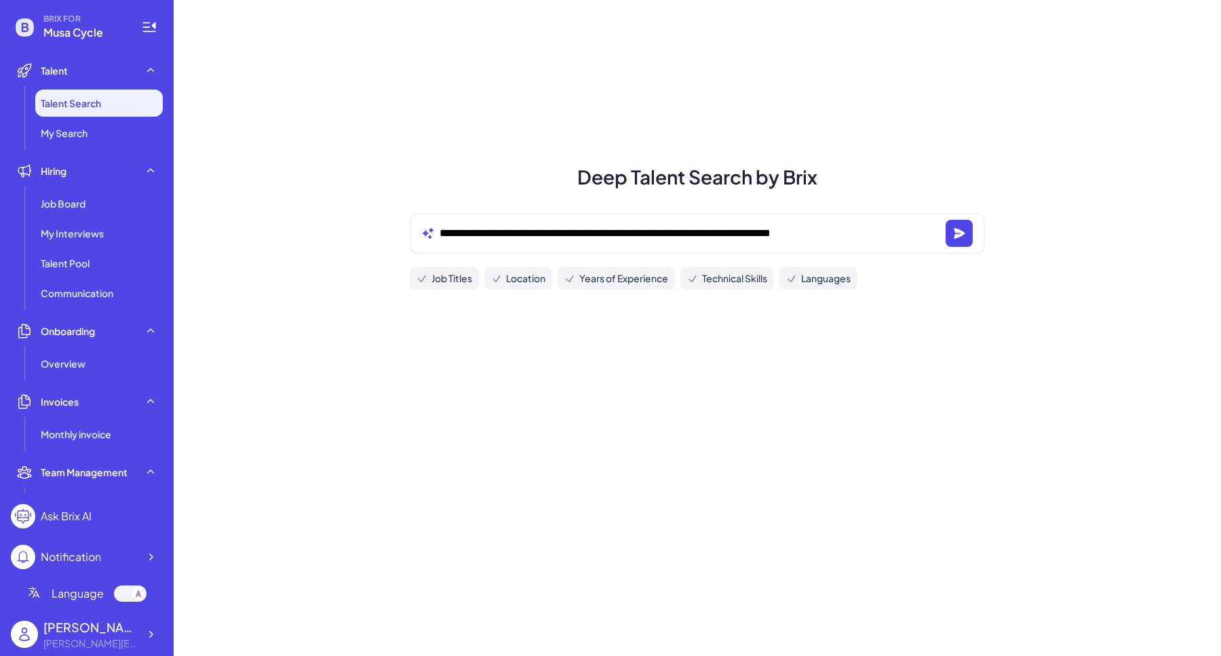
click at [438, 272] on span "Job Titles" at bounding box center [451, 278] width 41 height 14
click at [906, 242] on div "**********" at bounding box center [697, 233] width 575 height 41
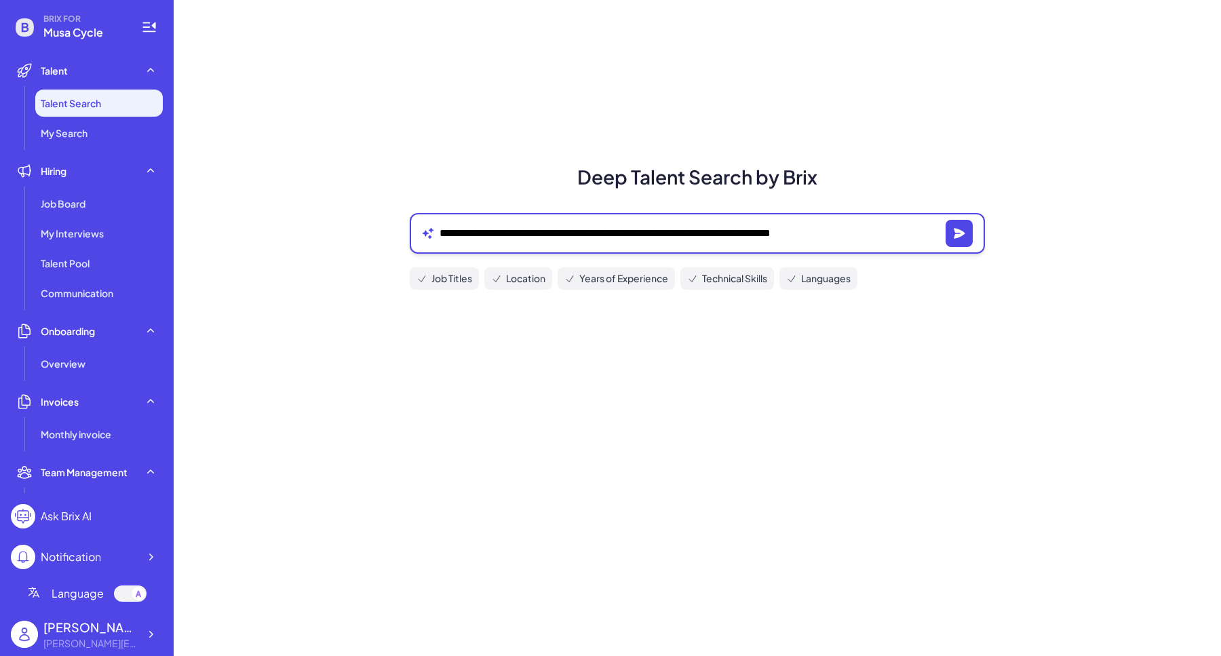
click at [862, 229] on textarea "**********" at bounding box center [690, 233] width 501 height 16
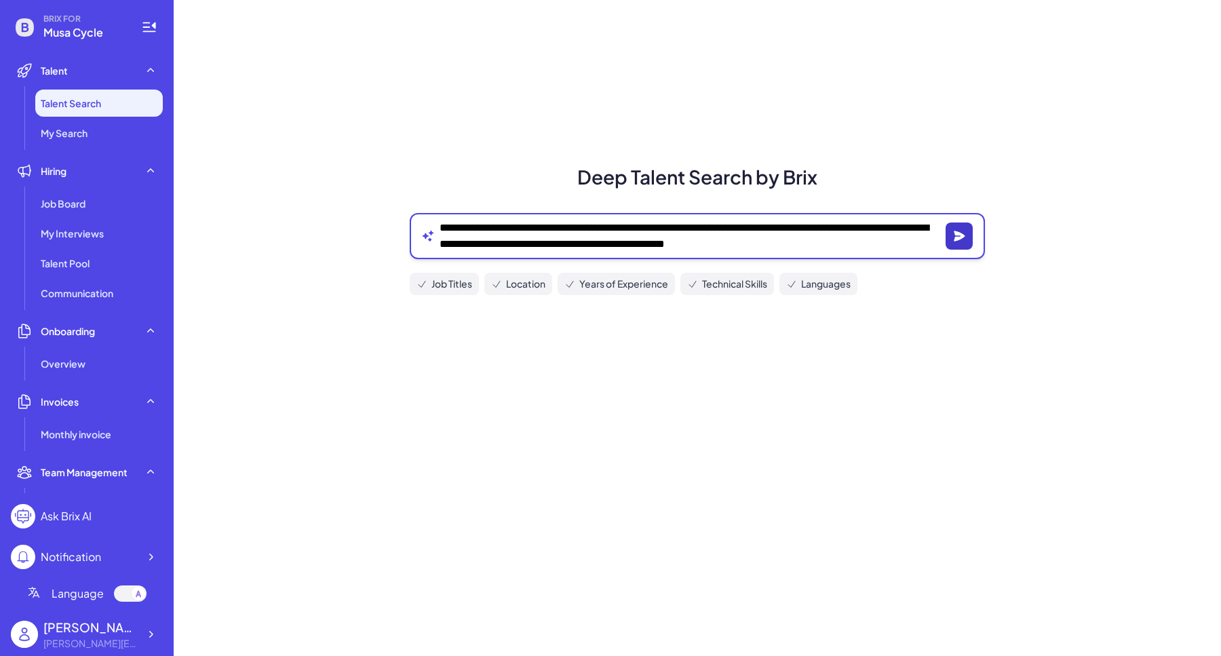
type textarea "**********"
click at [953, 236] on icon "button" at bounding box center [959, 236] width 14 height 14
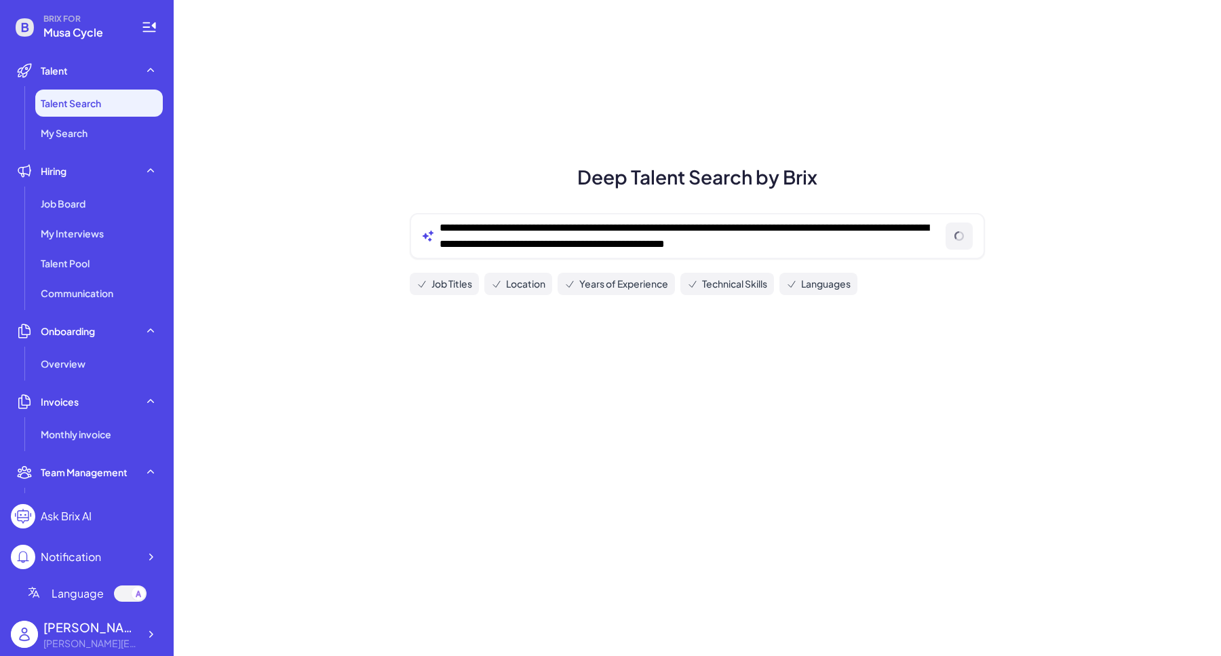
click at [974, 275] on div "Job Titles Location Years of Experience Technical Skills Languages" at bounding box center [697, 284] width 575 height 22
click at [62, 246] on div "My Interviews" at bounding box center [99, 233] width 128 height 27
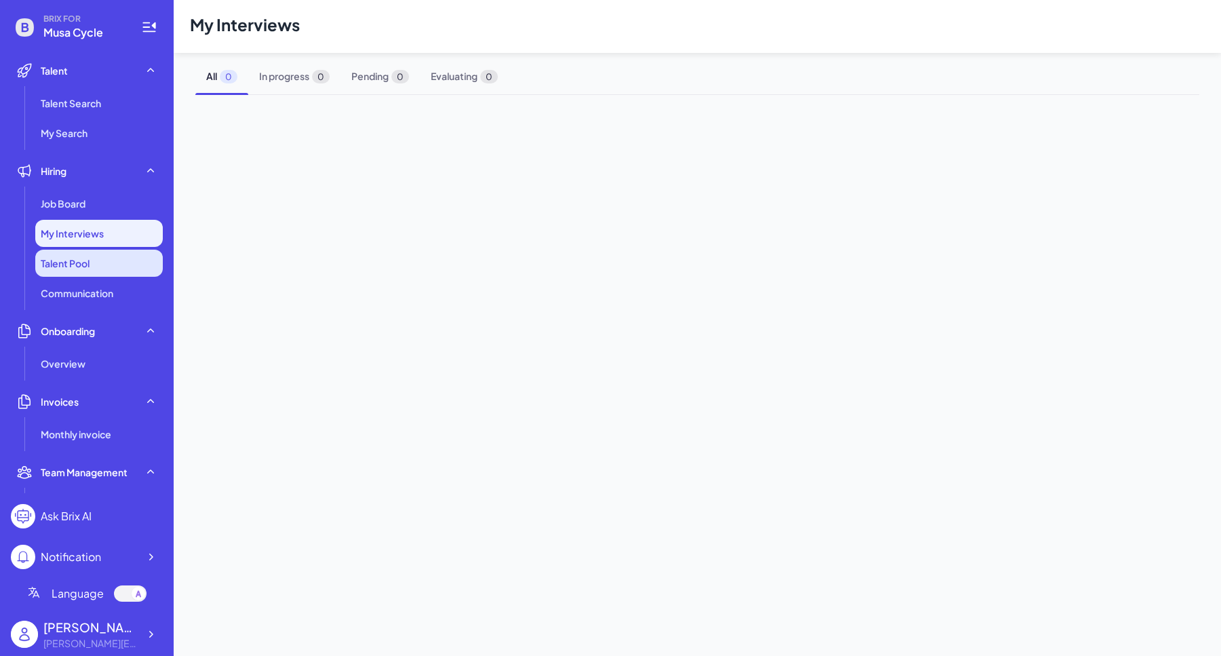
click at [65, 261] on span "Talent Pool" at bounding box center [65, 263] width 49 height 14
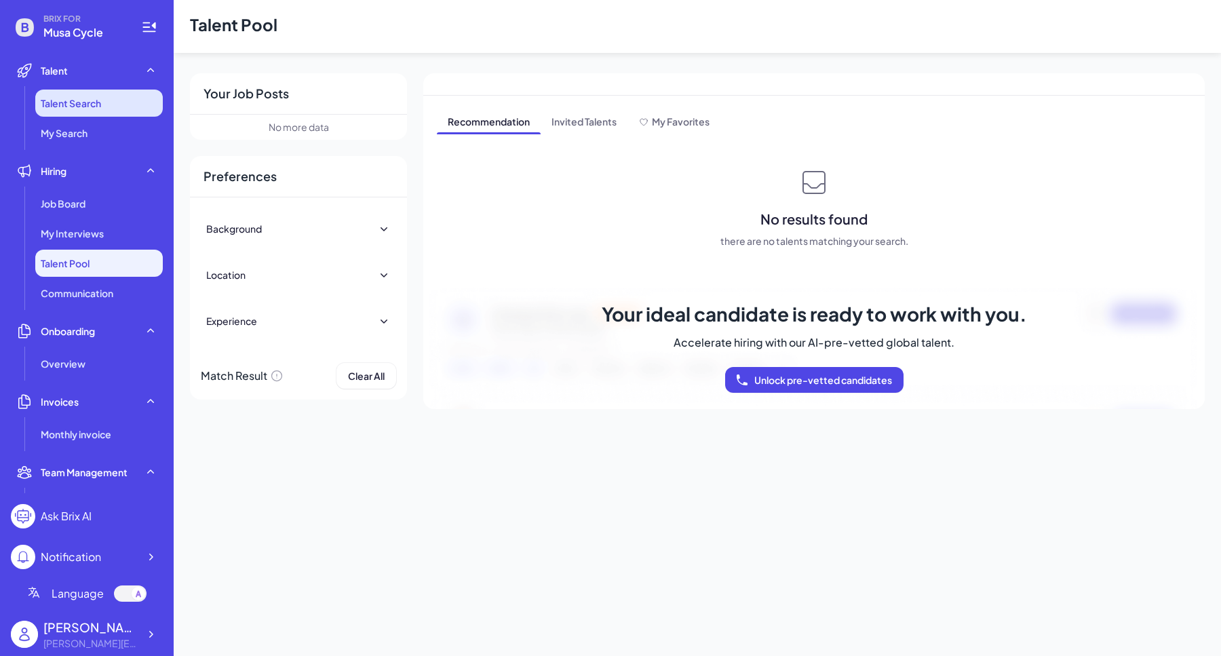
click at [71, 107] on span "Talent Search" at bounding box center [71, 103] width 60 height 14
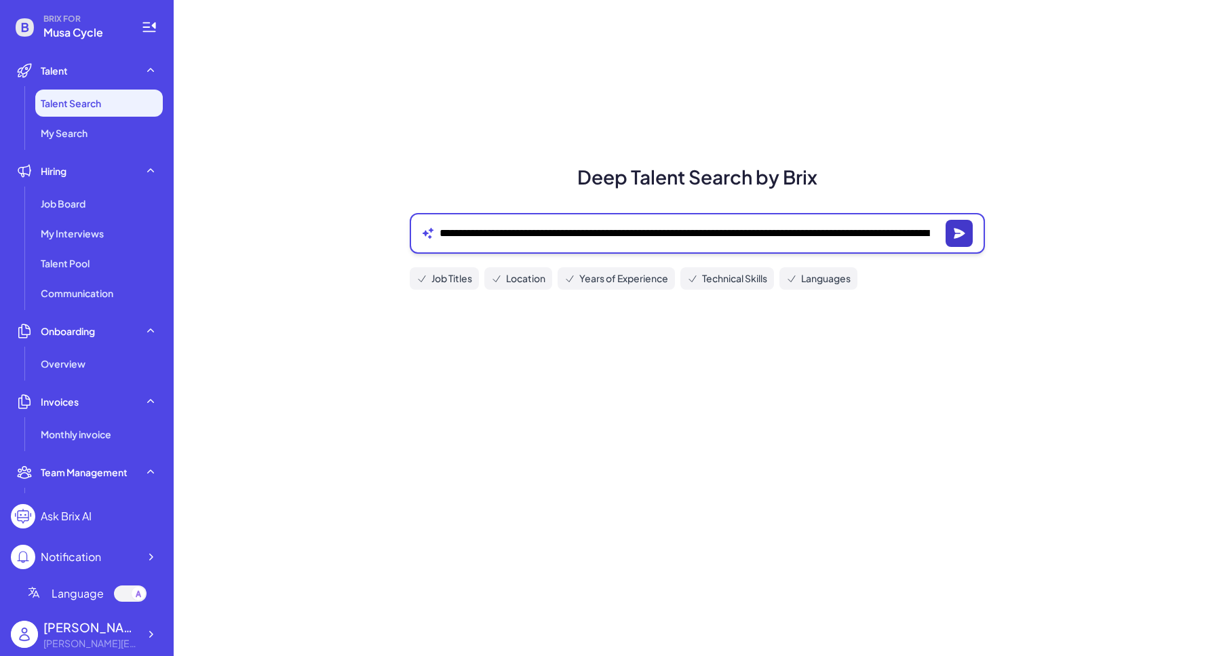
click at [966, 239] on button "button" at bounding box center [959, 233] width 27 height 27
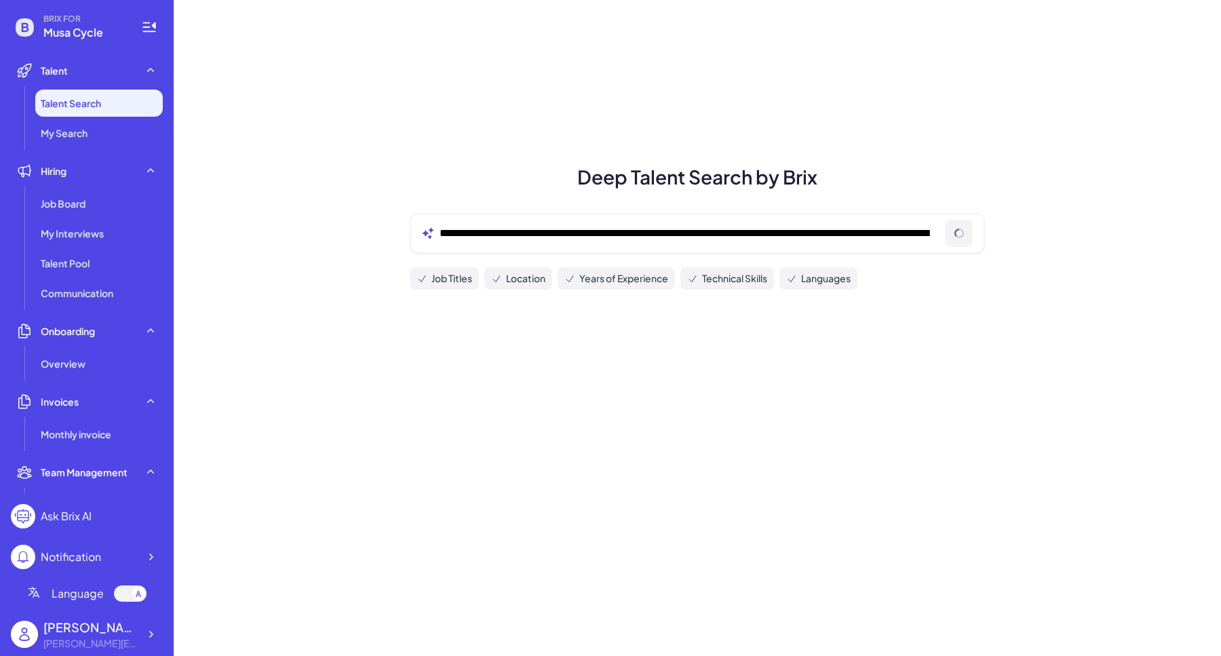
click at [716, 222] on div "**********" at bounding box center [697, 233] width 575 height 41
click at [782, 370] on div "**********" at bounding box center [697, 328] width 1047 height 656
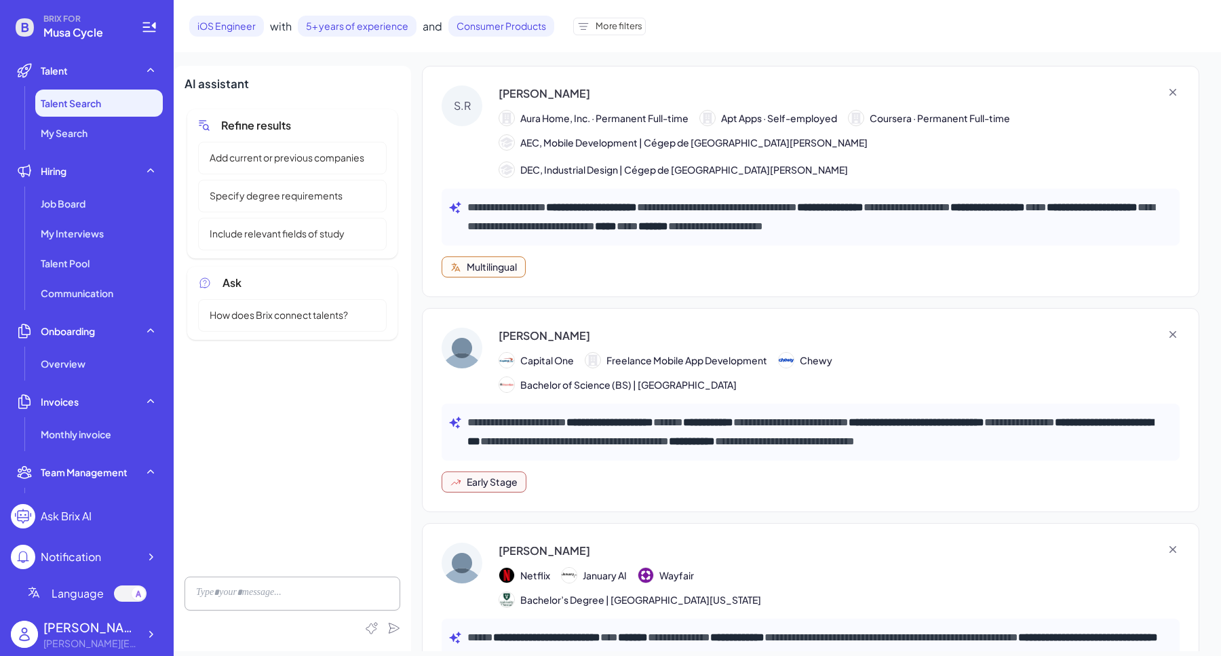
click at [615, 19] on div "More filters" at bounding box center [609, 27] width 73 height 18
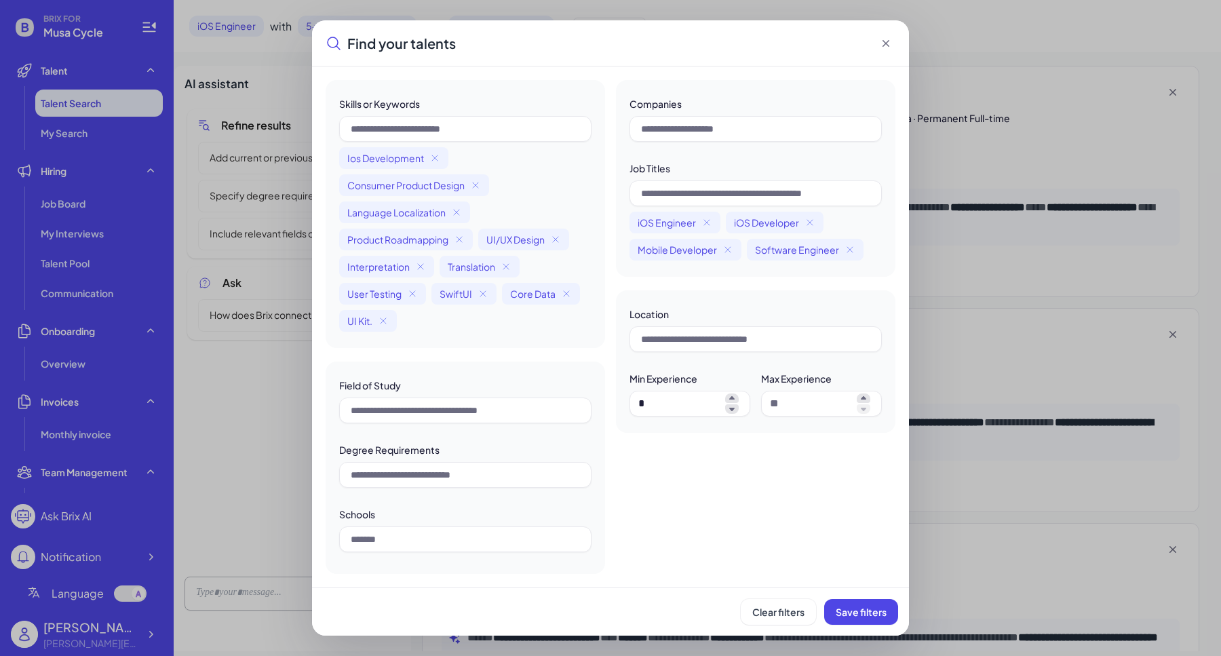
click at [1109, 286] on div "Find your talents Skills or Keywords Ios Development Consumer Product Design La…" at bounding box center [610, 328] width 1221 height 656
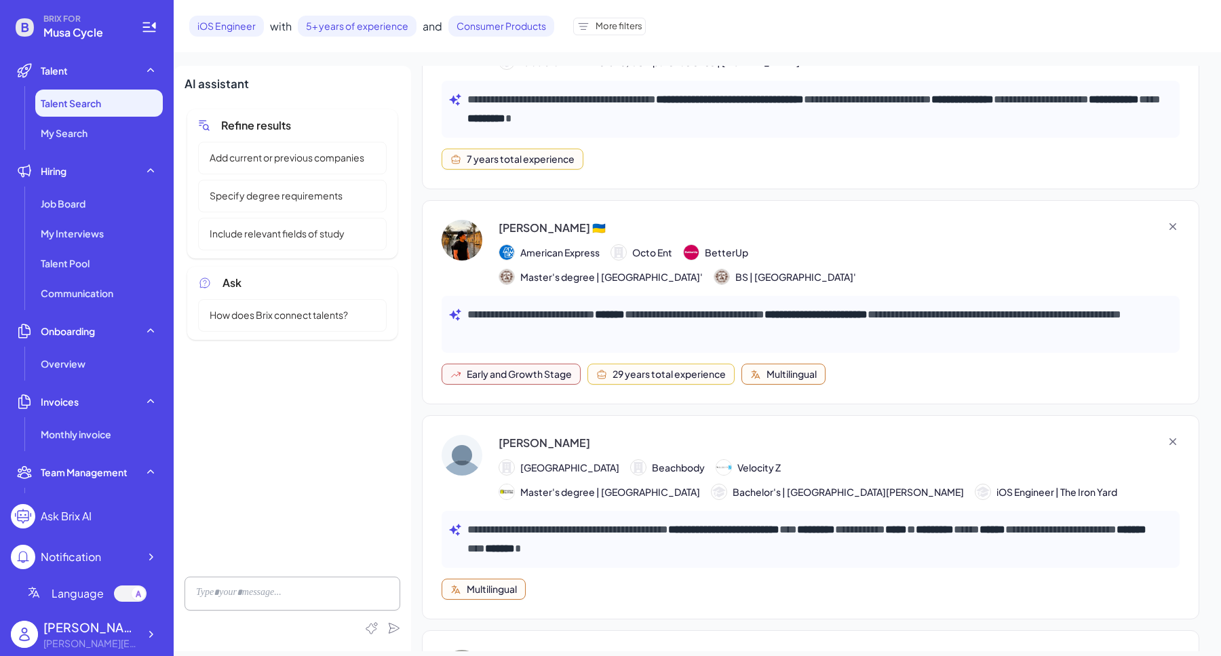
scroll to position [1013, 0]
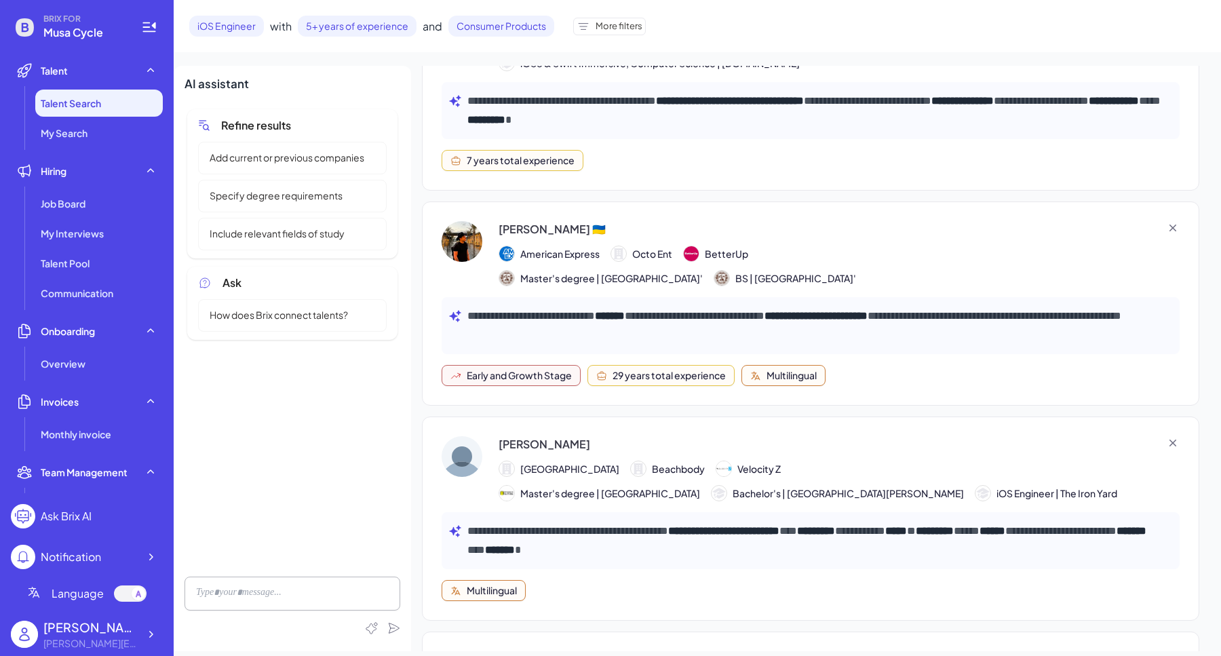
click at [512, 438] on div "Pedro T." at bounding box center [545, 444] width 92 height 16
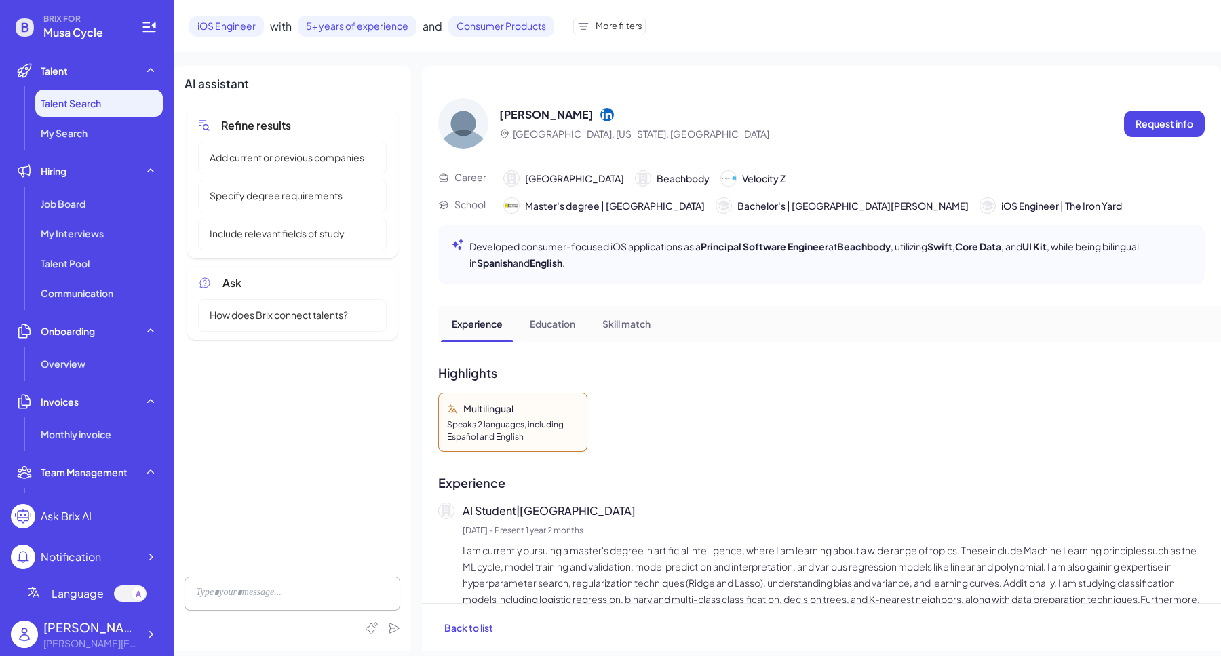
click at [600, 113] on icon at bounding box center [607, 115] width 14 height 14
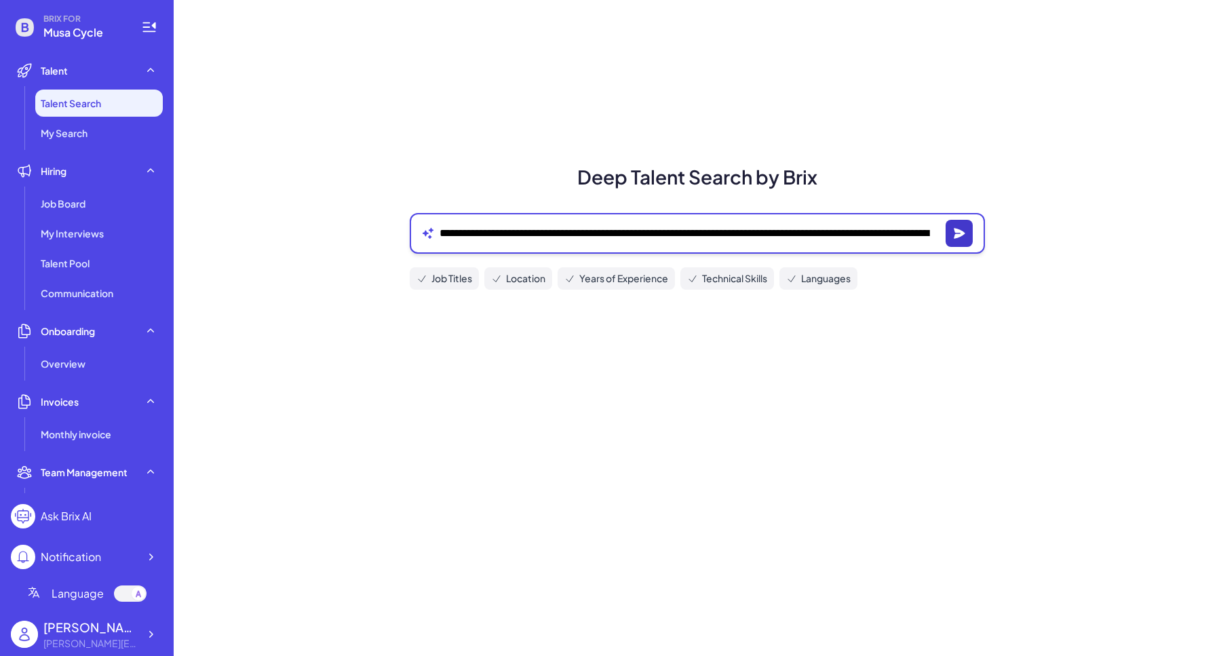
click at [947, 229] on button "button" at bounding box center [959, 233] width 27 height 27
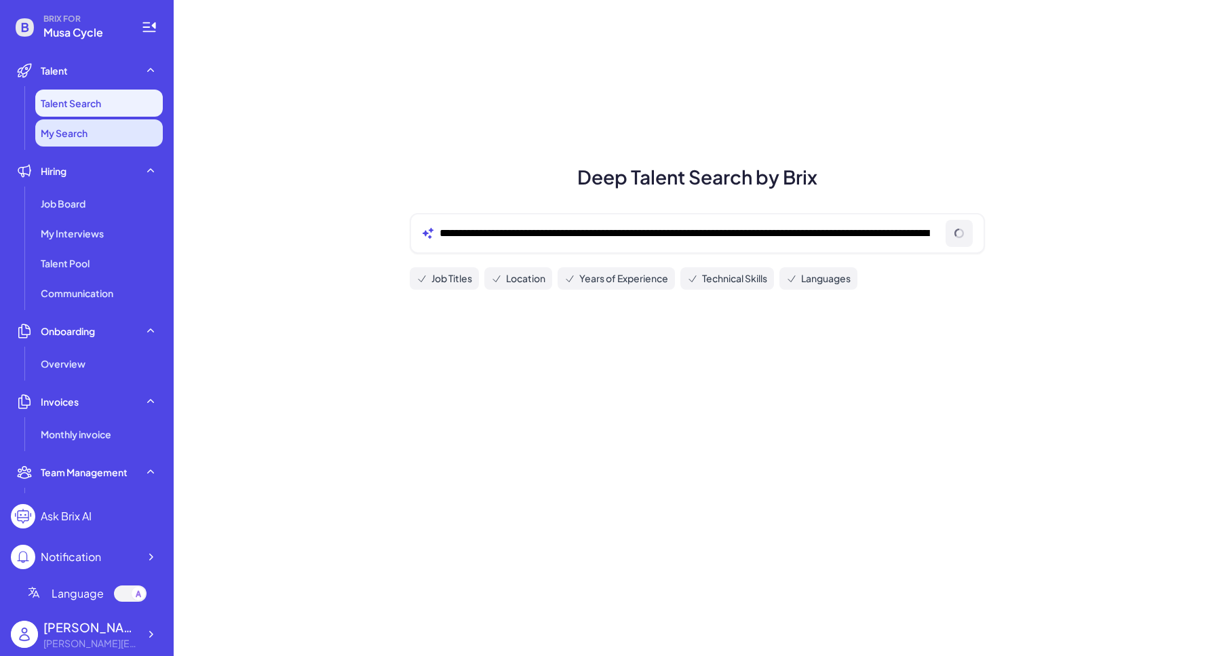
click at [78, 138] on span "My Search" at bounding box center [64, 133] width 47 height 14
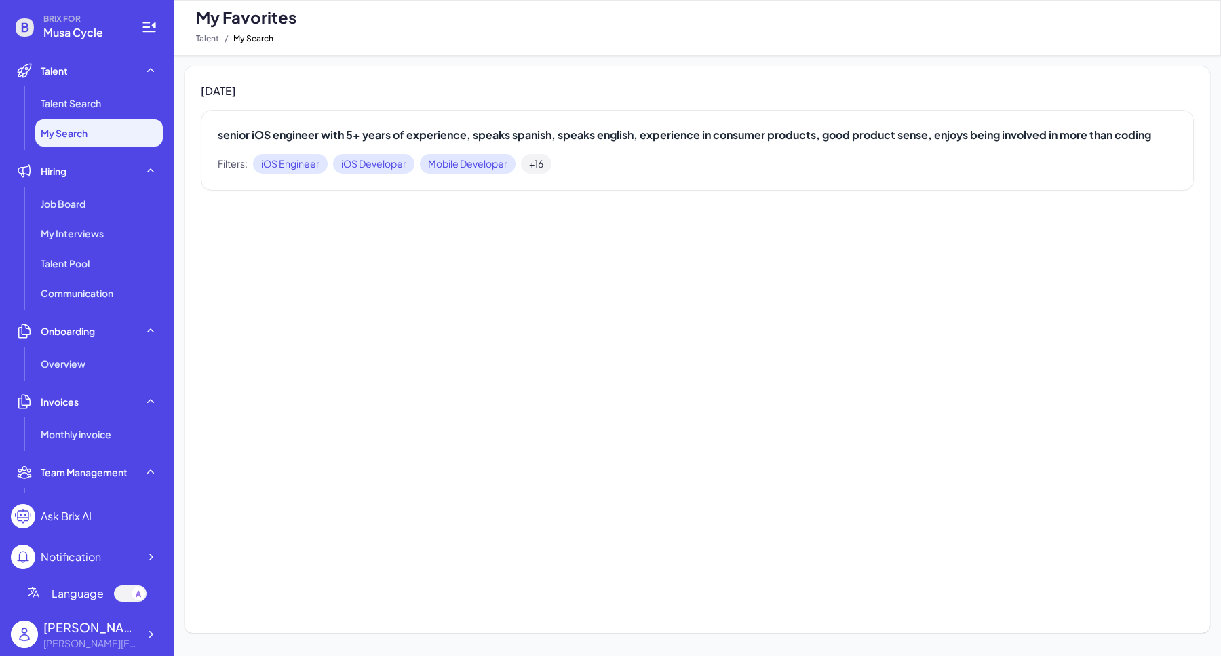
click at [575, 133] on h2 "senior iOS engineer with 5+ years of experience, speaks spanish, speaks english…" at bounding box center [697, 135] width 959 height 16
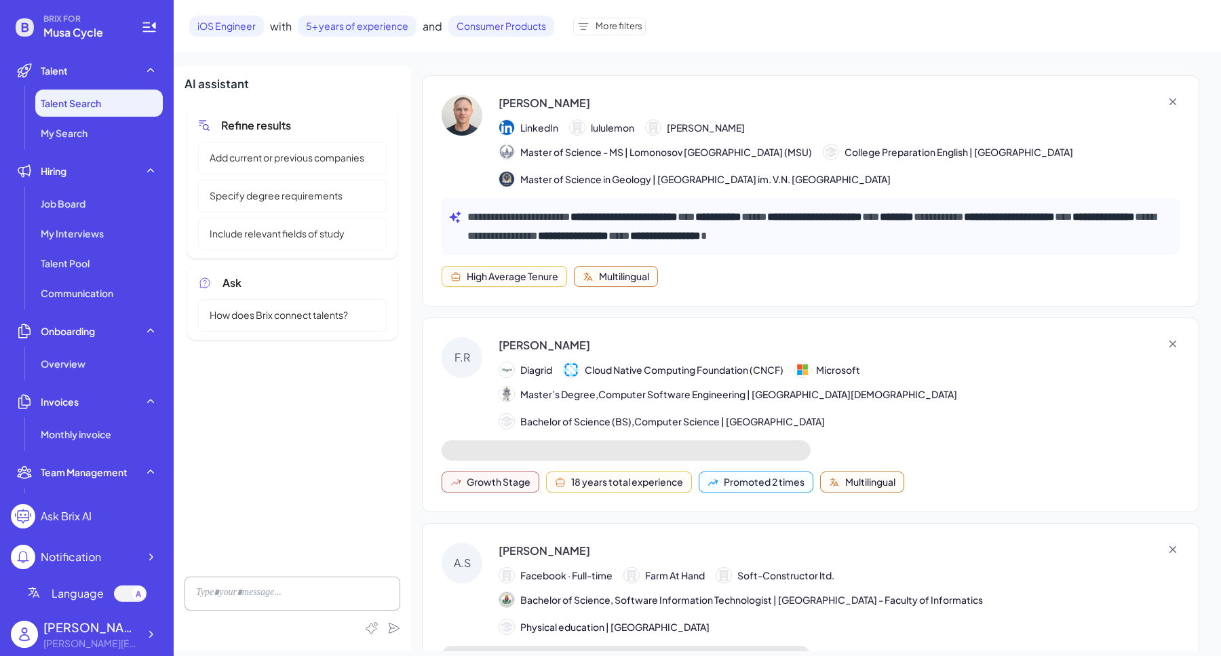
scroll to position [2713, 0]
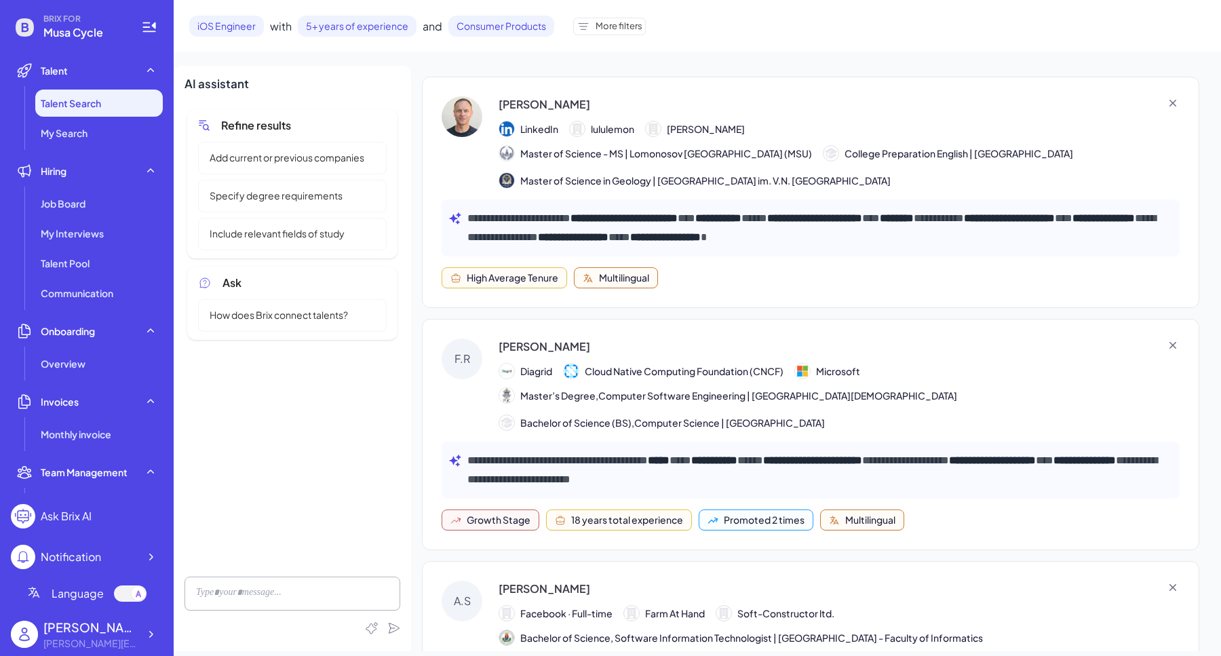
click at [524, 339] on div "Fernando R." at bounding box center [545, 347] width 92 height 16
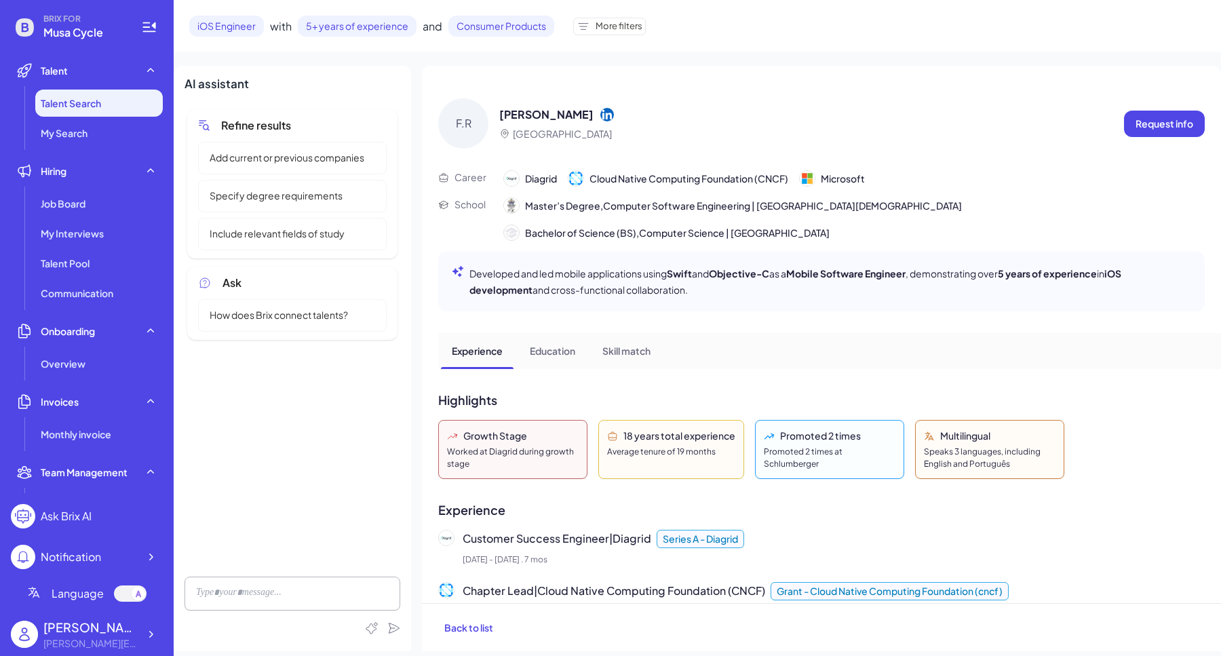
click at [600, 113] on icon at bounding box center [607, 115] width 14 height 14
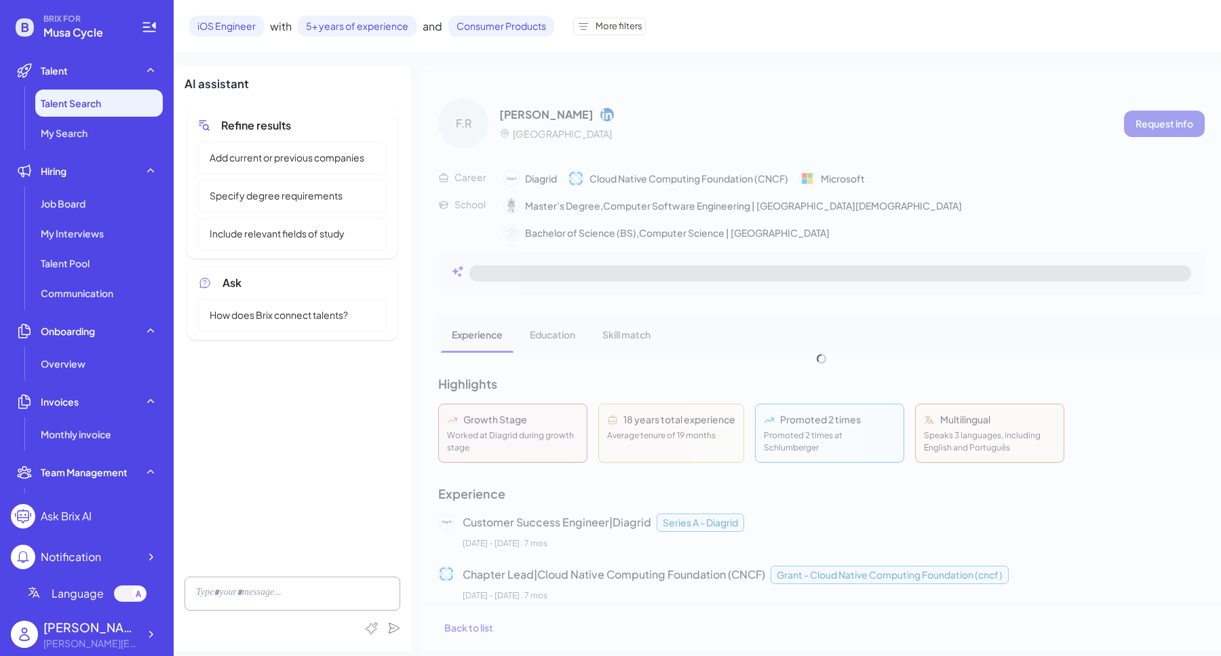
scroll to position [525, 0]
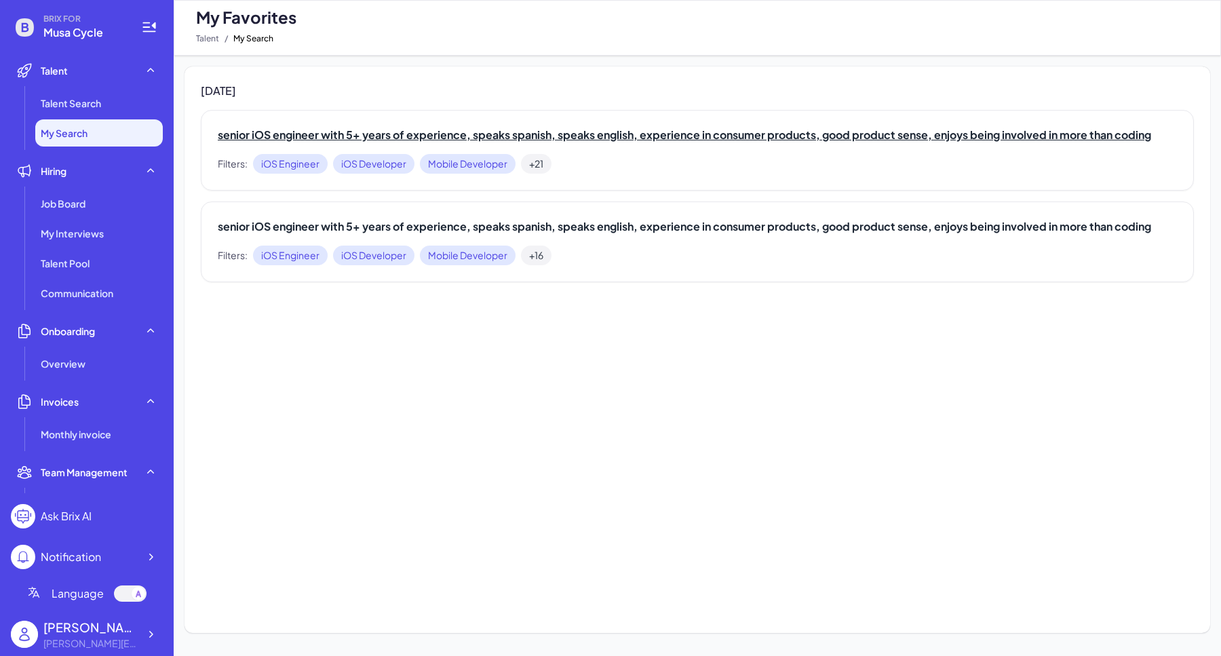
click at [628, 139] on h2 "senior iOS engineer with 5+ years of experience, speaks spanish, speaks english…" at bounding box center [697, 135] width 959 height 16
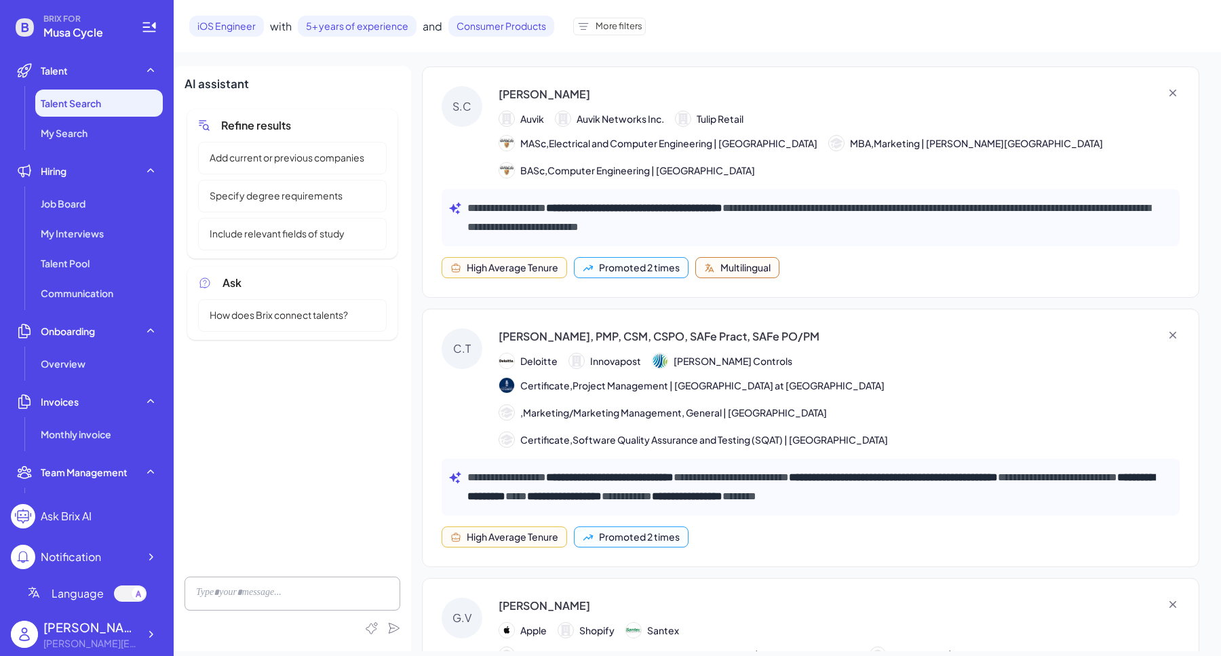
scroll to position [9030, 0]
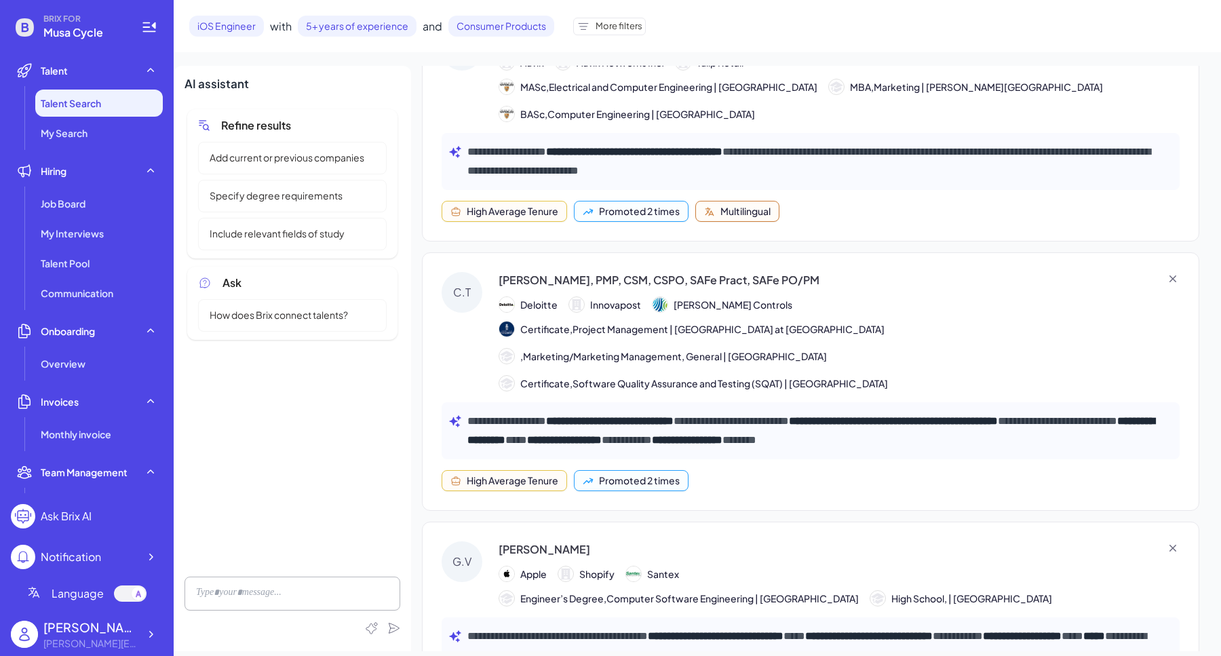
click at [571, 541] on div "Gustavo Villar García" at bounding box center [545, 549] width 92 height 16
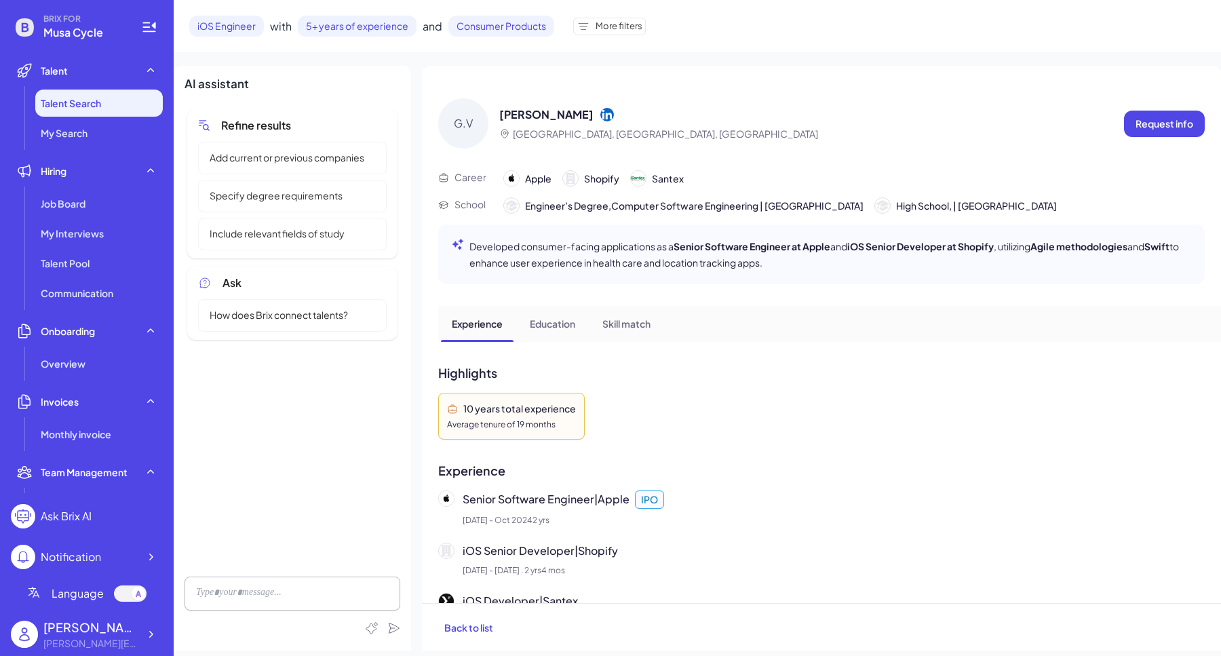
click at [614, 111] on icon at bounding box center [607, 114] width 14 height 14
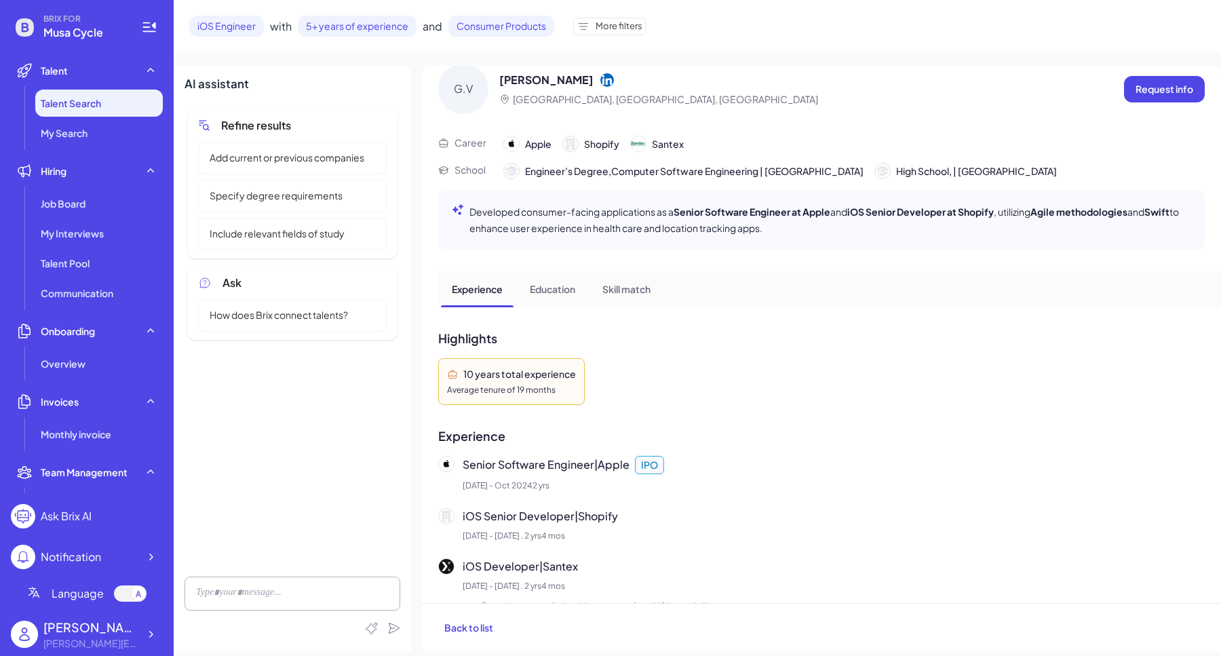
scroll to position [35, 0]
click at [598, 26] on span "More filters" at bounding box center [619, 27] width 47 height 14
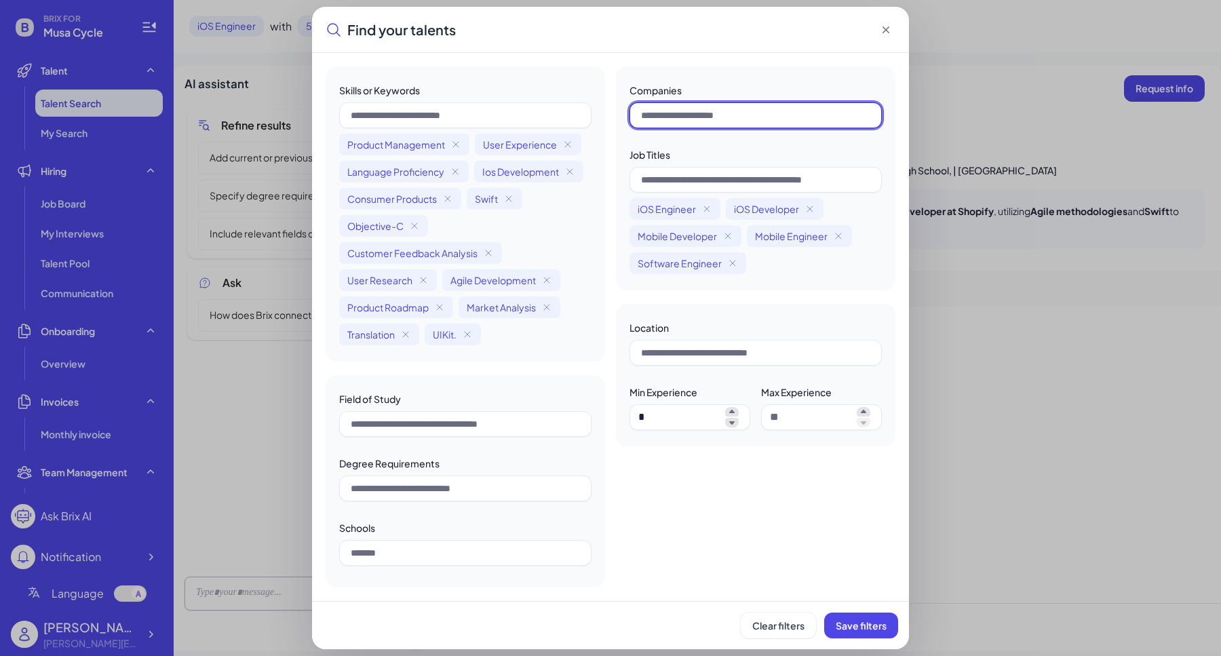
click at [708, 110] on input "text" at bounding box center [756, 115] width 252 height 26
type input "**********"
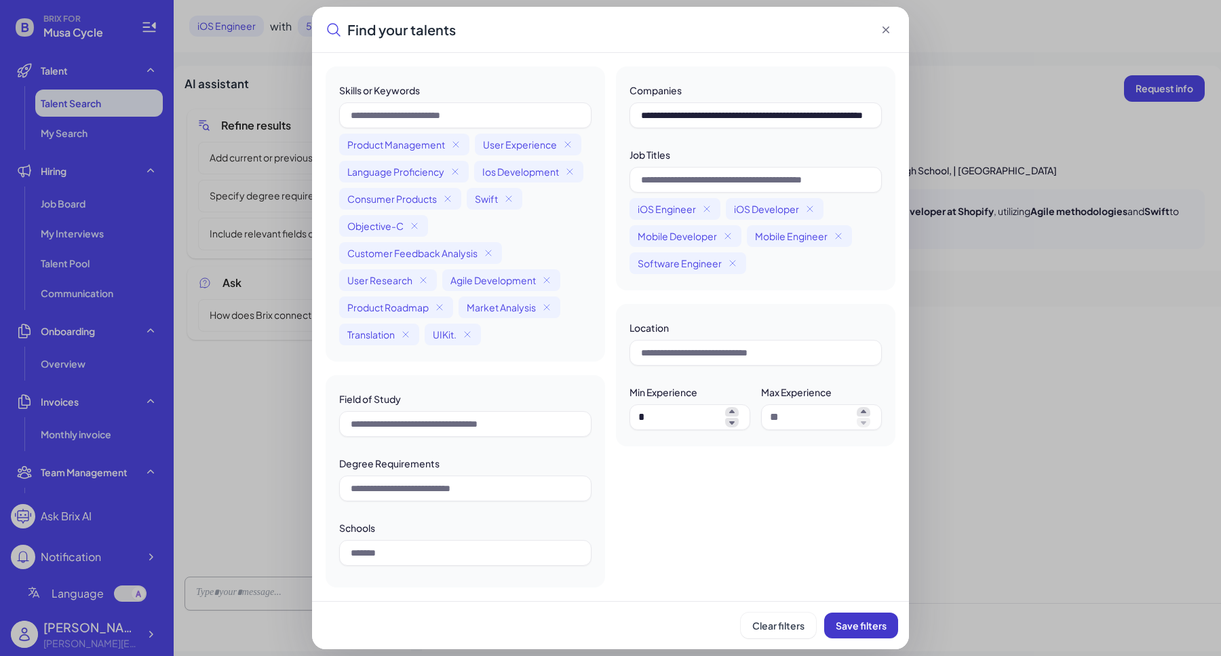
scroll to position [0, 0]
click at [862, 621] on span "Save filters" at bounding box center [861, 625] width 51 height 12
